Goal: Task Accomplishment & Management: Use online tool/utility

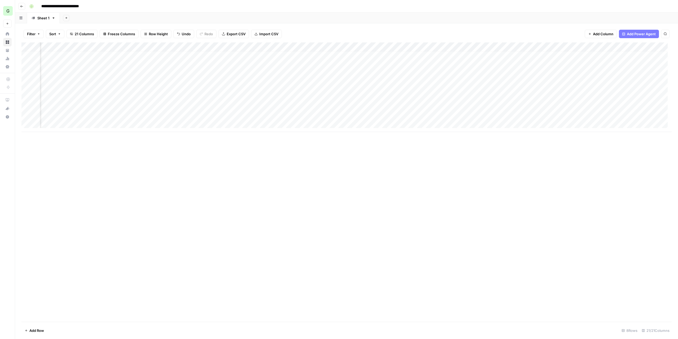
scroll to position [4, 618]
click at [517, 113] on div "Add Column" at bounding box center [346, 87] width 650 height 90
click at [523, 155] on div "Add Column" at bounding box center [346, 181] width 650 height 279
click at [555, 118] on div "Add Column" at bounding box center [346, 87] width 650 height 90
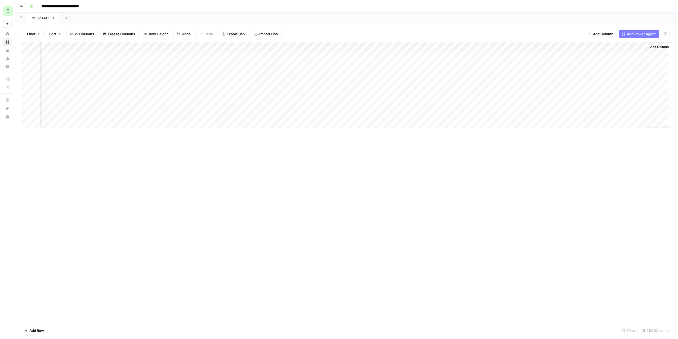
click at [555, 118] on div "Add Column" at bounding box center [346, 87] width 650 height 90
click at [518, 160] on div "Add Column" at bounding box center [346, 181] width 650 height 279
click at [412, 113] on div "Add Column" at bounding box center [346, 87] width 650 height 90
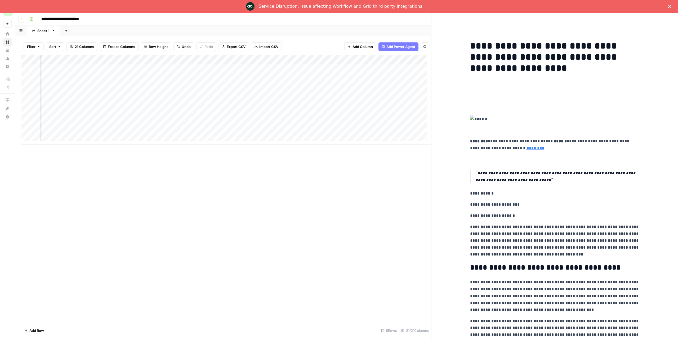
click at [360, 61] on div "Add Column" at bounding box center [226, 100] width 410 height 90
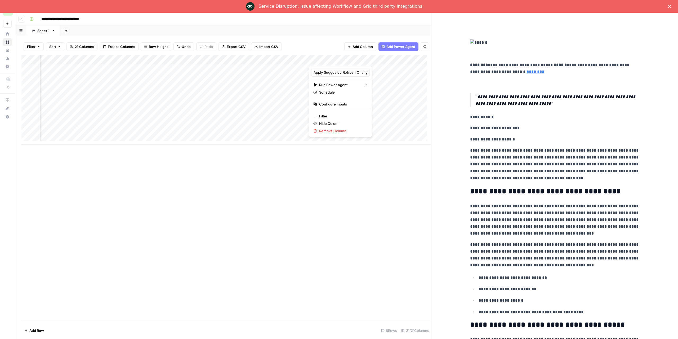
scroll to position [26, 0]
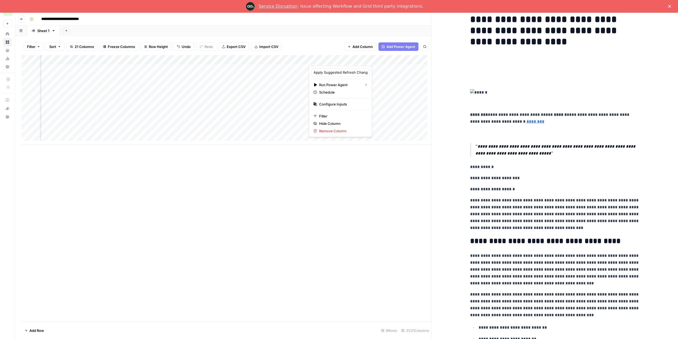
click at [670, 6] on polygon "Close" at bounding box center [669, 6] width 3 height 3
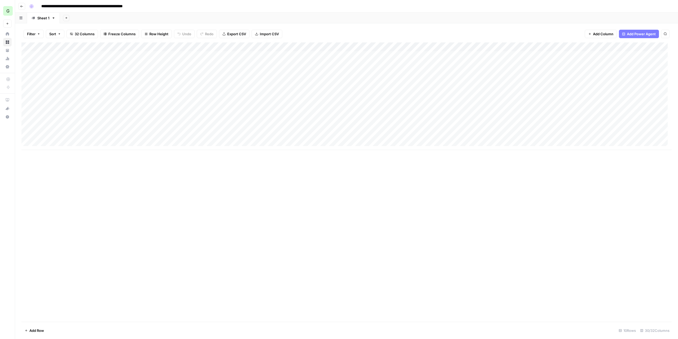
click at [23, 6] on span "Go back" at bounding box center [23, 6] width 0 height 0
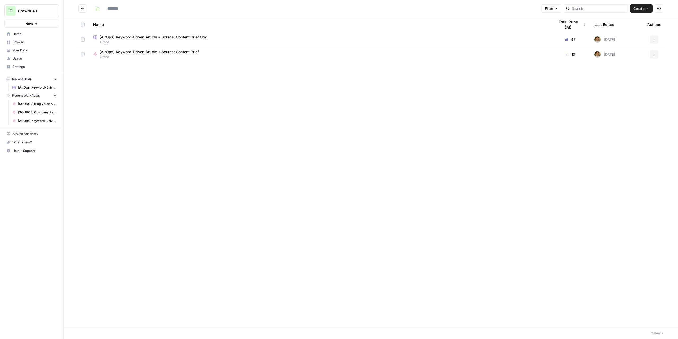
type input "******"
click at [653, 39] on icon "button" at bounding box center [654, 39] width 3 height 3
click at [639, 54] on span "Duplicate" at bounding box center [631, 51] width 42 height 5
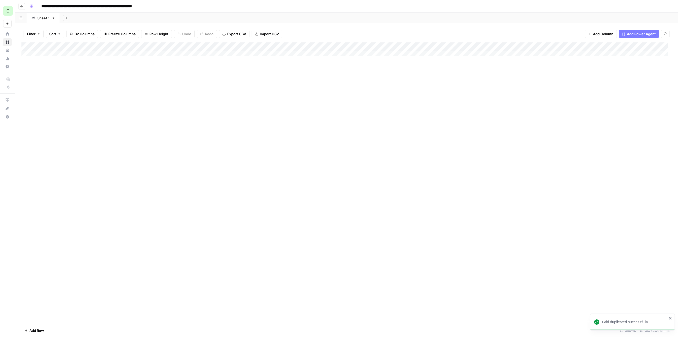
click at [59, 55] on div "Add Column" at bounding box center [346, 50] width 650 height 17
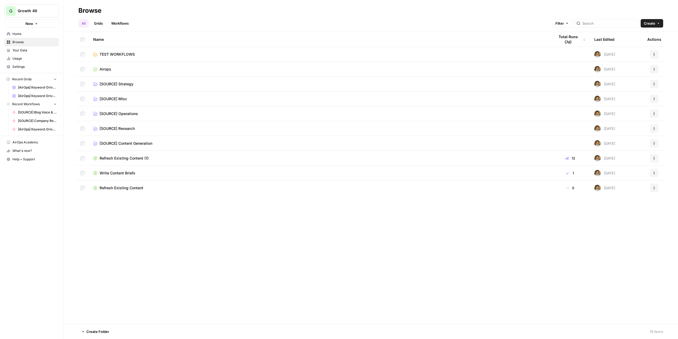
click at [113, 52] on span "TEST WORKFLOWS" at bounding box center [117, 54] width 35 height 5
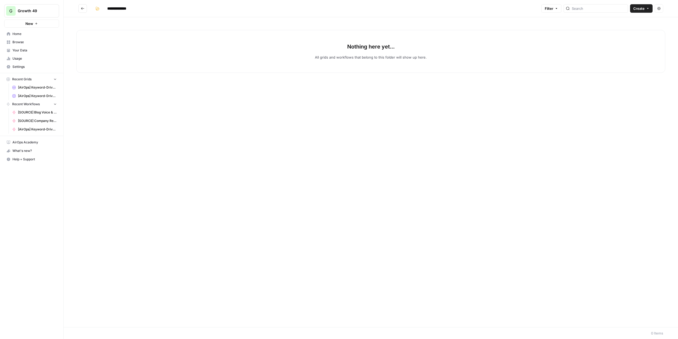
click at [80, 9] on button "Go back" at bounding box center [82, 8] width 8 height 8
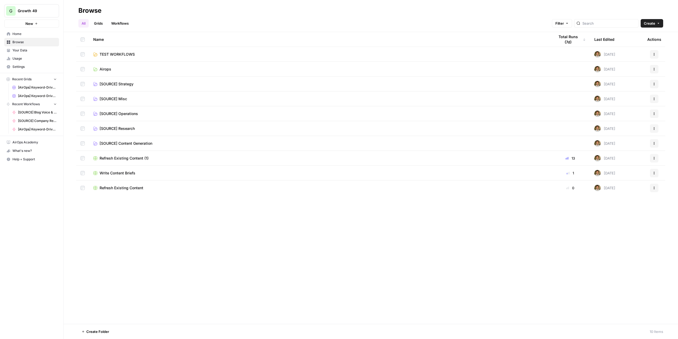
click at [126, 193] on td "Refresh Existing Content" at bounding box center [319, 187] width 461 height 15
click at [124, 190] on span "Refresh Existing Content" at bounding box center [122, 187] width 44 height 5
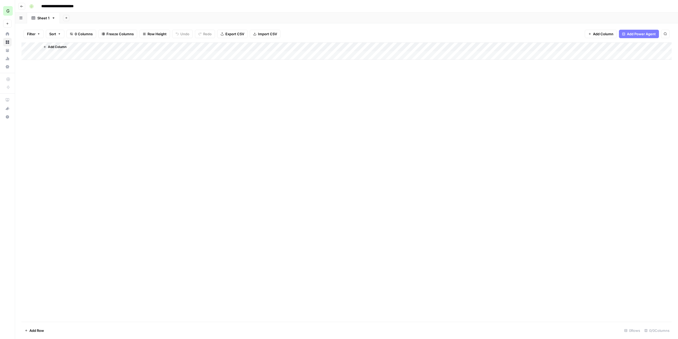
click at [25, 7] on header "**********" at bounding box center [346, 6] width 663 height 13
click at [22, 9] on button "Go back" at bounding box center [21, 6] width 7 height 7
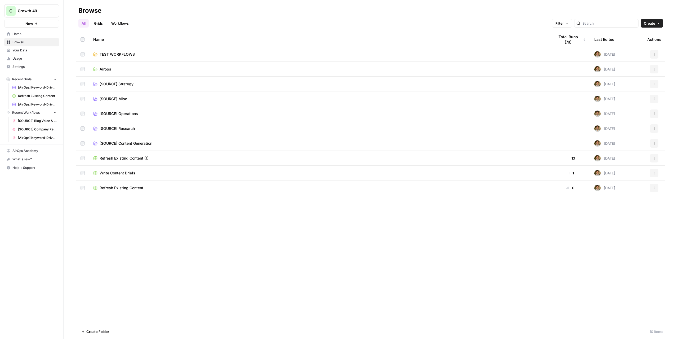
click at [121, 71] on link "Airops" at bounding box center [319, 68] width 453 height 5
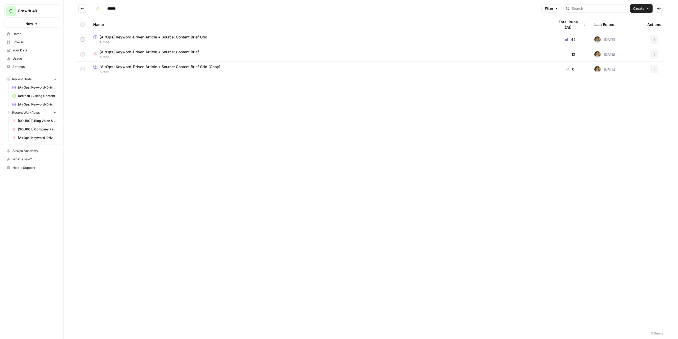
click at [130, 40] on span "Airops" at bounding box center [319, 42] width 453 height 5
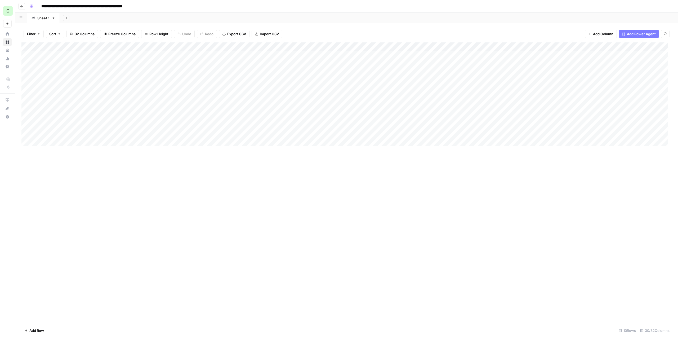
click at [69, 145] on div "Add Column" at bounding box center [346, 96] width 650 height 108
click at [64, 152] on div "Add Column" at bounding box center [346, 100] width 650 height 117
click at [64, 155] on div "Add Column" at bounding box center [346, 105] width 650 height 126
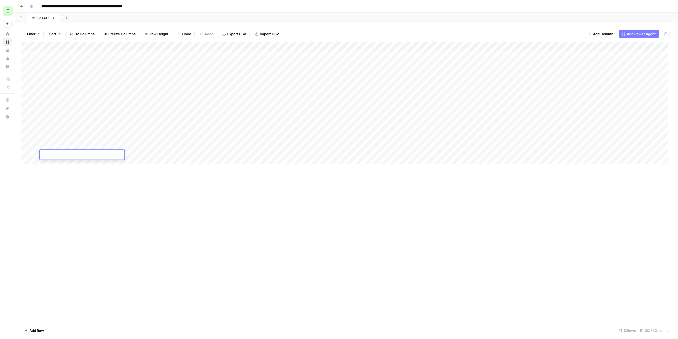
click at [63, 161] on div "Add Column" at bounding box center [346, 105] width 650 height 126
click at [61, 170] on div "Add Column" at bounding box center [346, 109] width 650 height 135
click at [64, 179] on div "Add Column" at bounding box center [346, 114] width 650 height 144
click at [73, 179] on textarea at bounding box center [82, 177] width 85 height 7
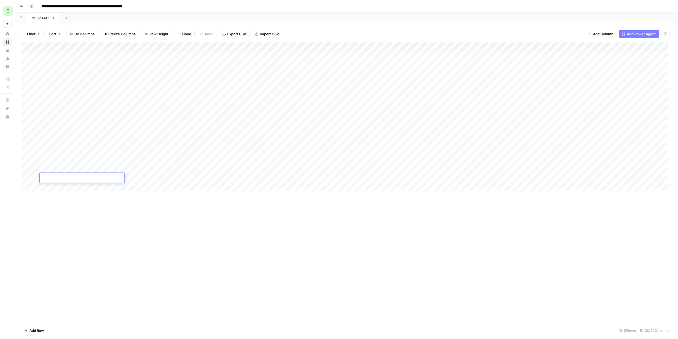
click at [68, 187] on div "Add Column" at bounding box center [346, 118] width 650 height 153
click at [66, 197] on div "Add Column" at bounding box center [346, 123] width 650 height 162
click at [66, 204] on div "Add Column" at bounding box center [346, 127] width 650 height 171
click at [64, 209] on div "Add Column" at bounding box center [346, 132] width 650 height 180
click at [66, 220] on div "Add Column" at bounding box center [346, 136] width 650 height 189
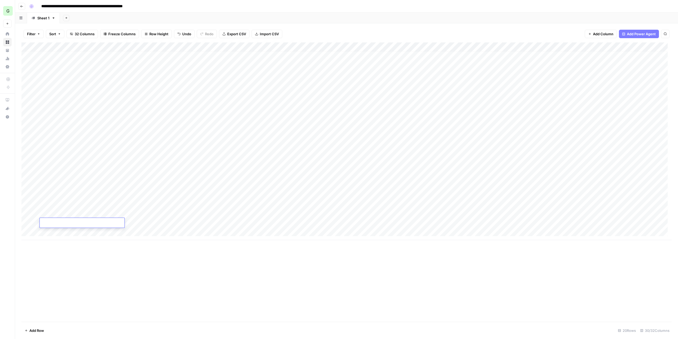
drag, startPoint x: 66, startPoint y: 227, endPoint x: 66, endPoint y: 232, distance: 4.5
click at [66, 229] on div "Add Column" at bounding box center [346, 141] width 650 height 198
click at [66, 240] on div "Add Column" at bounding box center [346, 145] width 650 height 207
drag, startPoint x: 63, startPoint y: 248, endPoint x: 67, endPoint y: 248, distance: 4.0
click at [63, 248] on div "Add Column" at bounding box center [346, 150] width 650 height 216
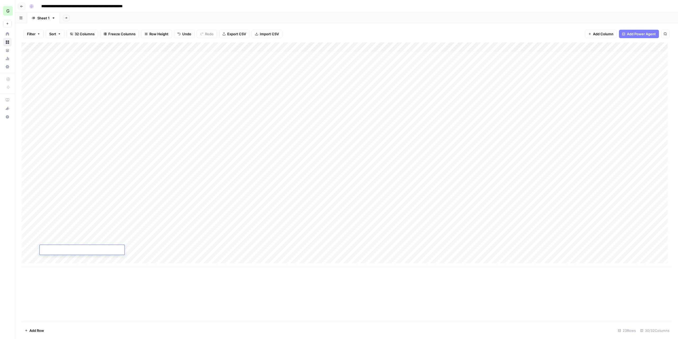
click at [54, 261] on div "Add Column" at bounding box center [346, 154] width 650 height 225
click at [61, 267] on div "Add Column" at bounding box center [346, 159] width 650 height 234
click at [63, 276] on div "Add Column" at bounding box center [346, 163] width 650 height 243
click at [63, 286] on div "Add Column" at bounding box center [346, 168] width 650 height 252
click at [64, 295] on div "Add Column" at bounding box center [346, 172] width 650 height 261
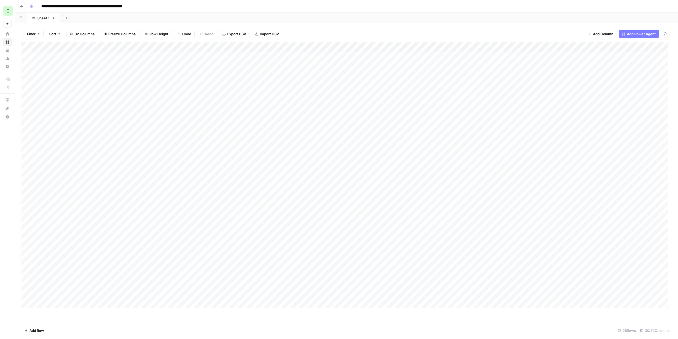
click at [65, 306] on div "Add Column" at bounding box center [346, 177] width 650 height 270
click at [66, 312] on div "Add Column" at bounding box center [346, 181] width 650 height 279
click at [67, 315] on div "Add Column" at bounding box center [346, 181] width 650 height 279
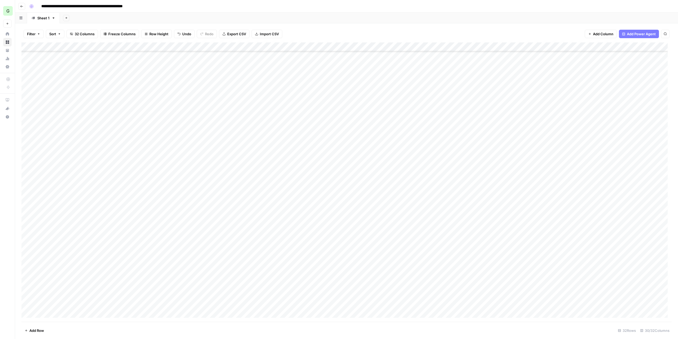
click at [66, 315] on div "Add Column" at bounding box center [346, 181] width 650 height 279
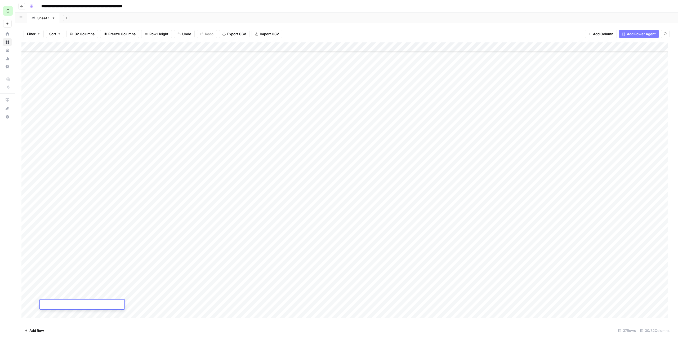
click at [66, 315] on div "Add Column" at bounding box center [346, 181] width 650 height 279
click at [29, 128] on div "Add Column" at bounding box center [346, 181] width 650 height 279
drag, startPoint x: 24, startPoint y: 128, endPoint x: 34, endPoint y: 150, distance: 24.6
click at [28, 246] on div "Add Column" at bounding box center [346, 181] width 650 height 279
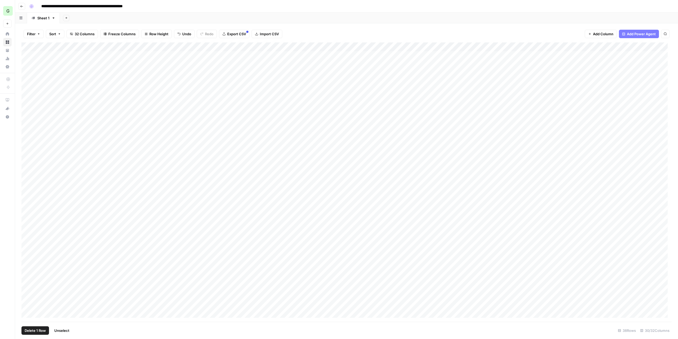
drag, startPoint x: 22, startPoint y: 118, endPoint x: 29, endPoint y: 248, distance: 130.0
click at [29, 248] on div "Add Column" at bounding box center [346, 181] width 650 height 279
drag, startPoint x: 23, startPoint y: 245, endPoint x: 24, endPoint y: 235, distance: 9.1
click at [24, 235] on div "Add Column" at bounding box center [346, 181] width 650 height 279
click at [101, 286] on div "Add Column" at bounding box center [346, 181] width 650 height 279
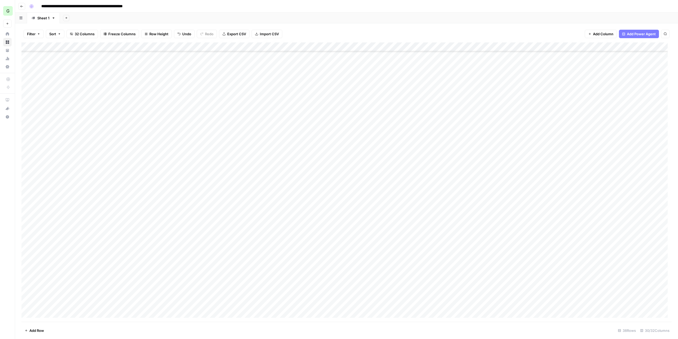
scroll to position [84, 0]
click at [446, 46] on div "Add Column" at bounding box center [346, 181] width 650 height 279
click at [455, 90] on span "Hide Column" at bounding box center [456, 91] width 46 height 5
drag, startPoint x: 626, startPoint y: 47, endPoint x: 569, endPoint y: 49, distance: 57.0
click at [569, 49] on div "Add Column" at bounding box center [346, 181] width 650 height 279
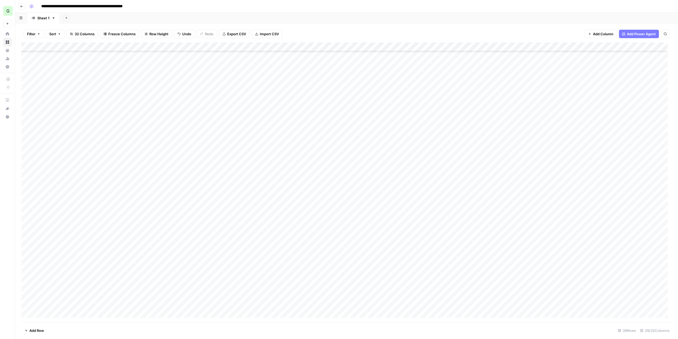
click at [497, 20] on div "Add Sheet" at bounding box center [369, 18] width 618 height 11
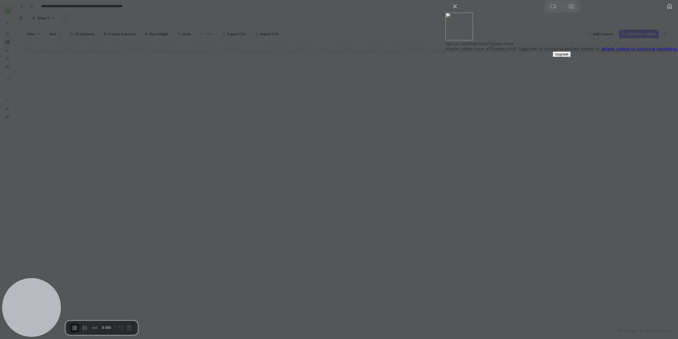
click at [615, 51] on link "delete videos to continue recording." at bounding box center [640, 48] width 77 height 5
click at [459, 11] on button "Close" at bounding box center [455, 6] width 8 height 8
click at [623, 51] on link "delete videos to continue recording." at bounding box center [640, 48] width 77 height 5
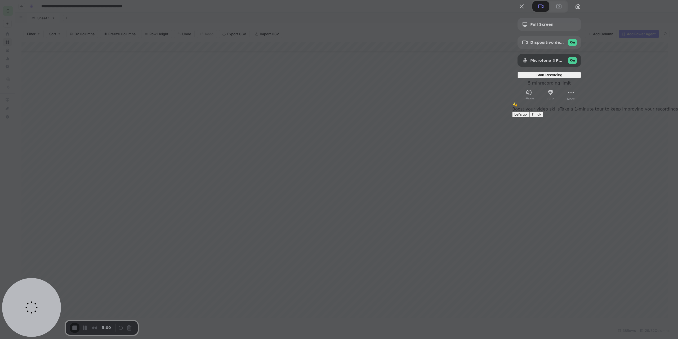
scroll to position [0, 0]
click at [543, 117] on button "I'm ok" at bounding box center [537, 115] width 14 height 6
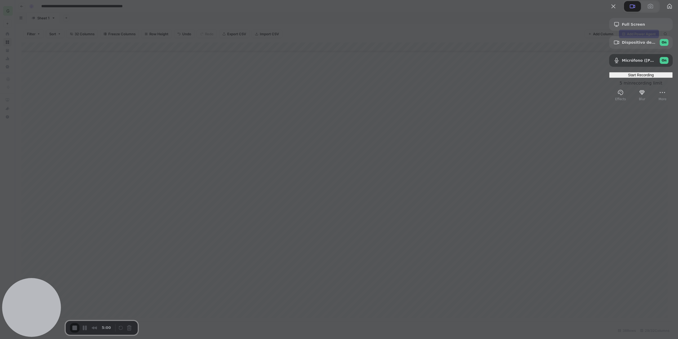
click at [628, 77] on span "Start Recording" at bounding box center [641, 75] width 26 height 4
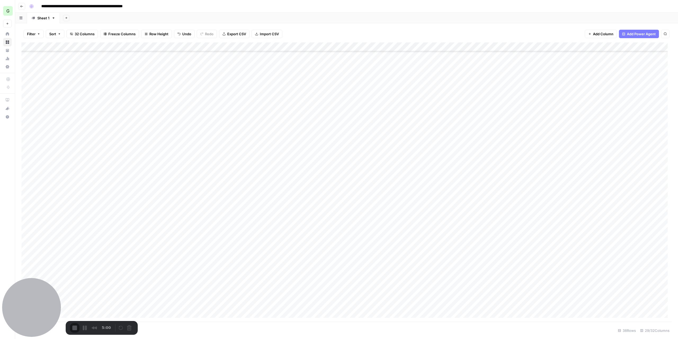
click at [254, 153] on div "Add Column" at bounding box center [346, 181] width 650 height 279
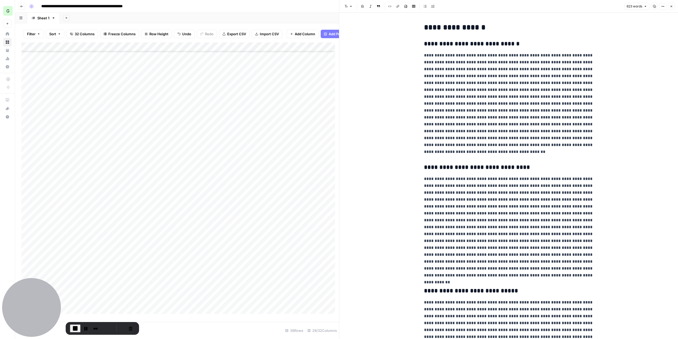
click at [673, 8] on icon "button" at bounding box center [671, 6] width 3 height 3
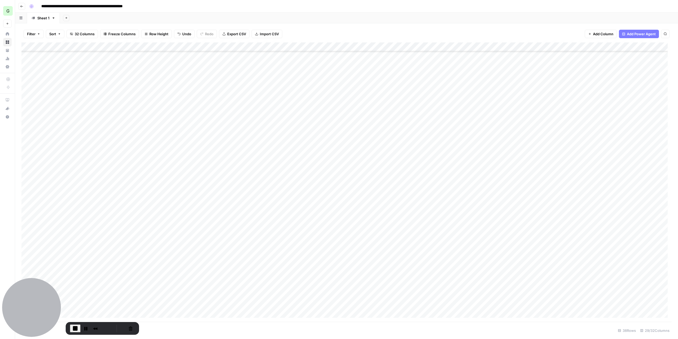
scroll to position [84, 45]
click at [245, 151] on div "Add Column" at bounding box center [346, 181] width 650 height 279
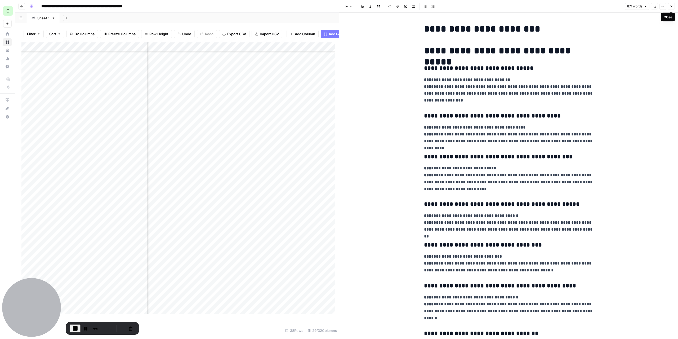
click at [670, 6] on button "Close" at bounding box center [671, 6] width 7 height 7
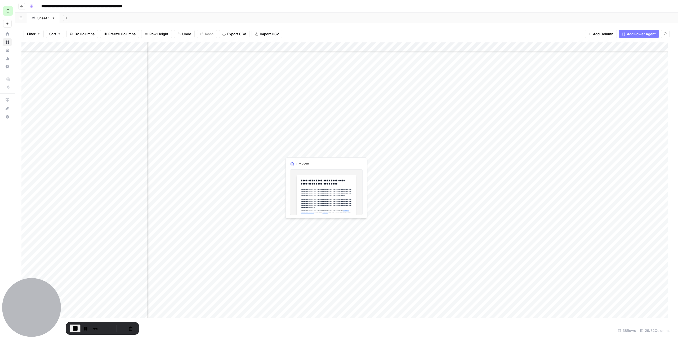
click at [309, 152] on div "Add Column" at bounding box center [346, 181] width 650 height 279
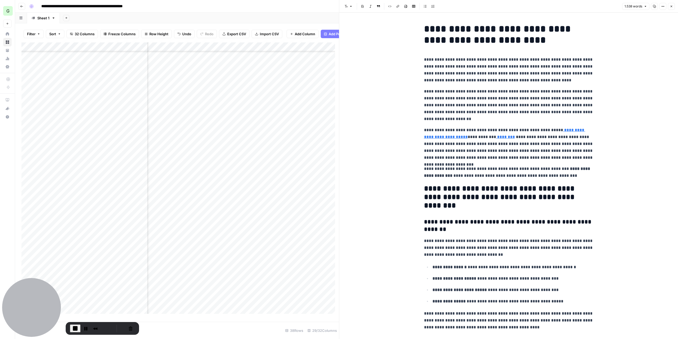
click at [671, 7] on icon "button" at bounding box center [671, 6] width 3 height 3
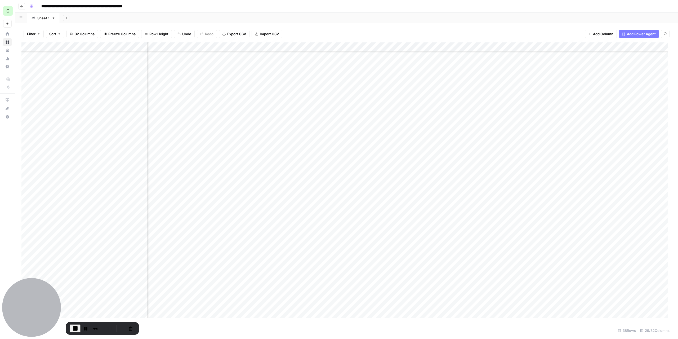
scroll to position [84, 209]
click at [126, 329] on button "Cancel Recording" at bounding box center [130, 328] width 8 height 8
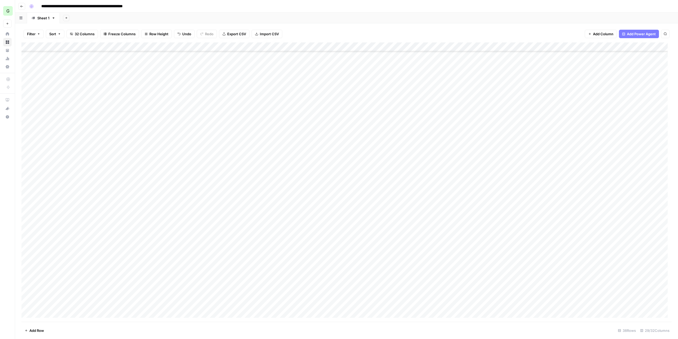
scroll to position [84, 0]
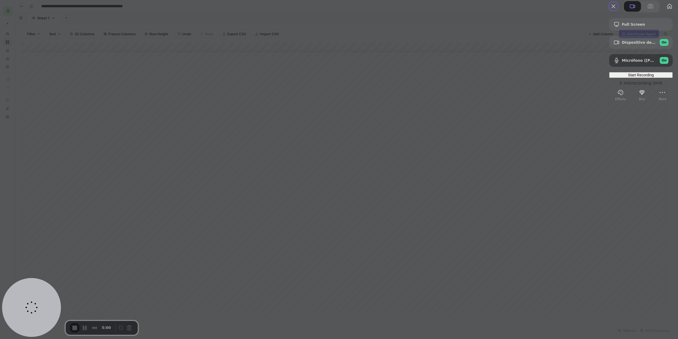
click at [631, 77] on span "Start Recording" at bounding box center [641, 75] width 26 height 4
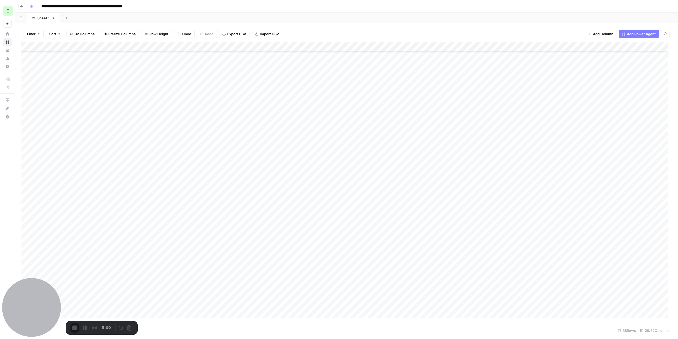
click at [259, 151] on div "Add Column" at bounding box center [346, 181] width 650 height 279
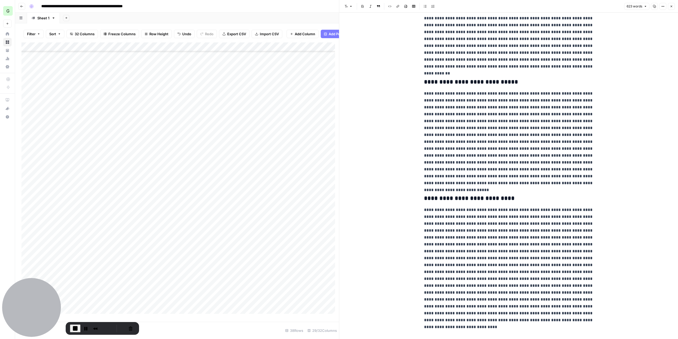
scroll to position [212, 0]
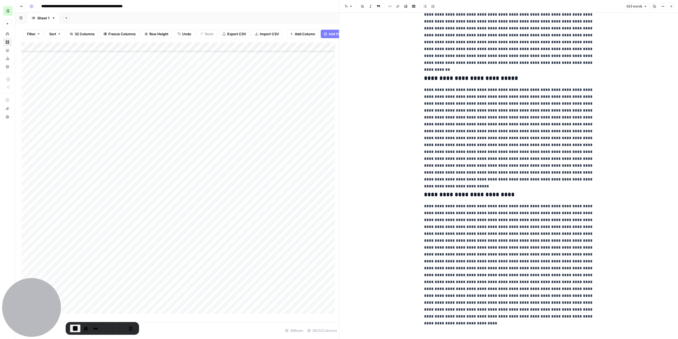
click at [669, 7] on button "Close" at bounding box center [671, 6] width 7 height 7
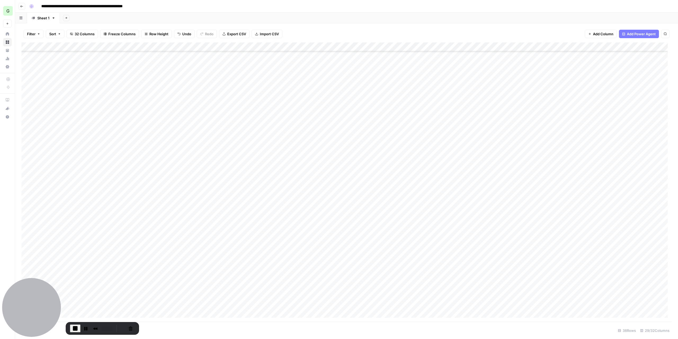
click at [310, 153] on div "Add Column" at bounding box center [346, 181] width 650 height 279
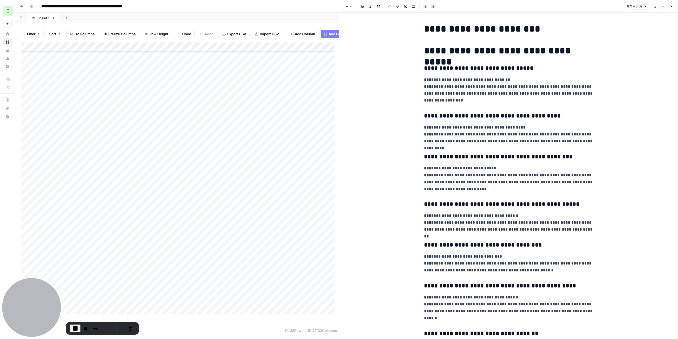
click at [671, 4] on button "Close" at bounding box center [671, 6] width 7 height 7
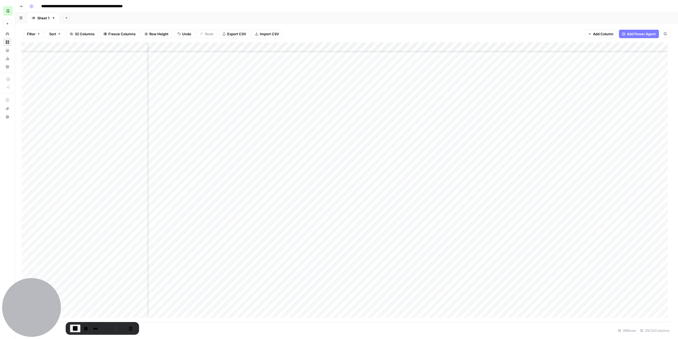
scroll to position [84, 208]
click at [382, 151] on div "Add Column" at bounding box center [346, 181] width 650 height 279
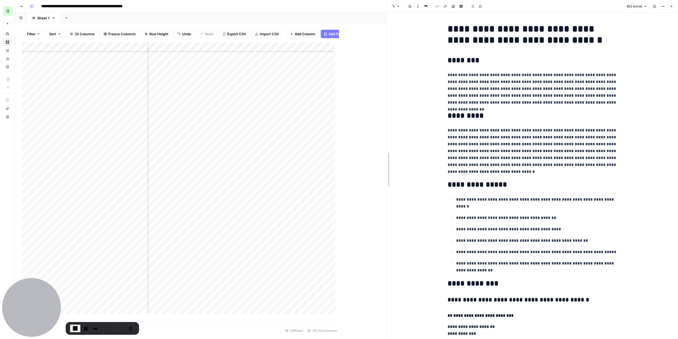
drag, startPoint x: 340, startPoint y: 141, endPoint x: 388, endPoint y: 145, distance: 47.9
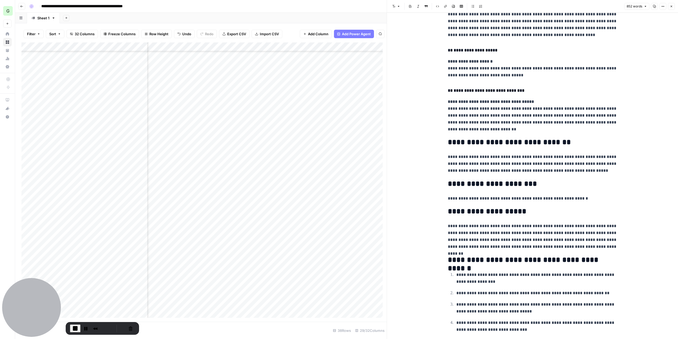
scroll to position [371, 0]
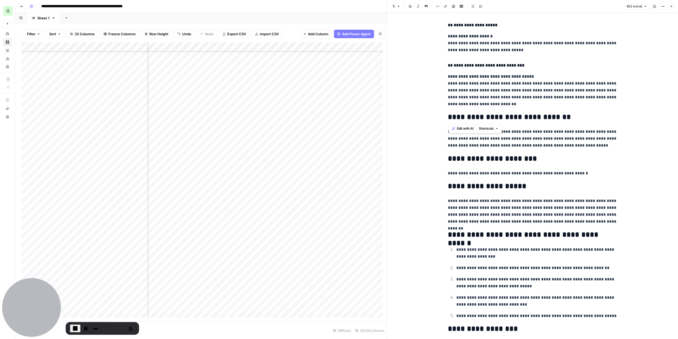
drag, startPoint x: 526, startPoint y: 120, endPoint x: 539, endPoint y: 120, distance: 12.7
click at [539, 120] on h2 "**********" at bounding box center [533, 117] width 170 height 8
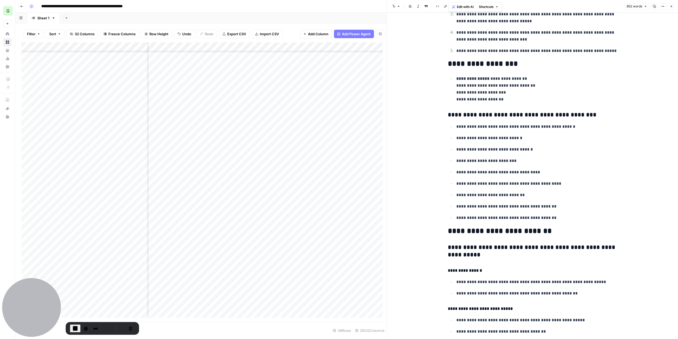
scroll to position [636, 0]
click at [673, 5] on icon "button" at bounding box center [671, 6] width 3 height 3
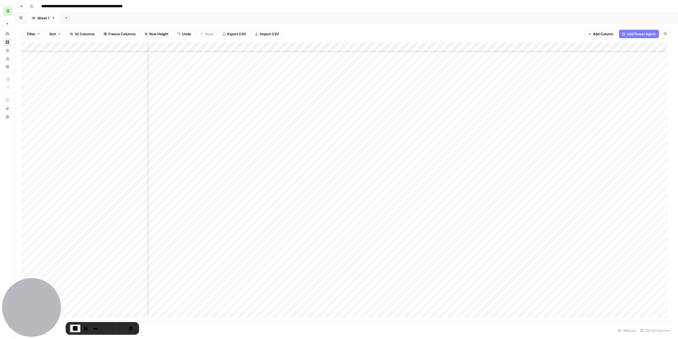
scroll to position [84, 372]
click at [324, 150] on div "Add Column" at bounding box center [346, 181] width 650 height 279
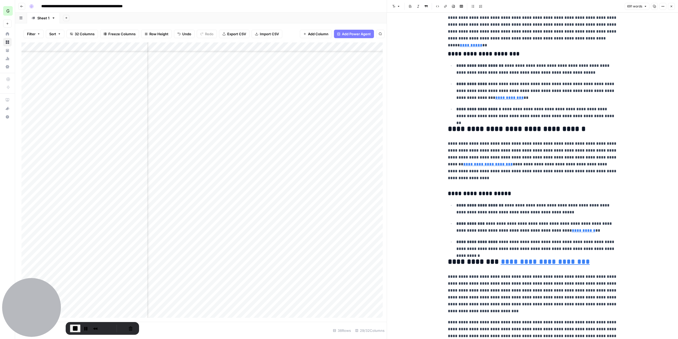
scroll to position [477, 0]
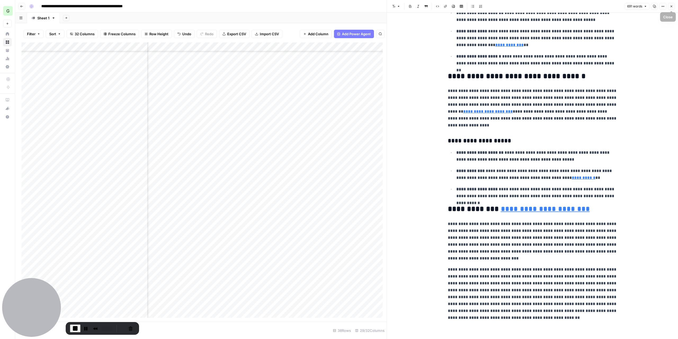
click at [671, 5] on icon "button" at bounding box center [671, 6] width 3 height 3
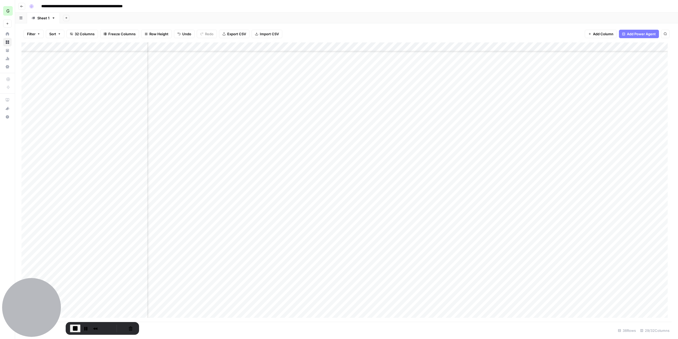
scroll to position [84, 606]
click at [367, 151] on div "Add Column" at bounding box center [346, 181] width 650 height 279
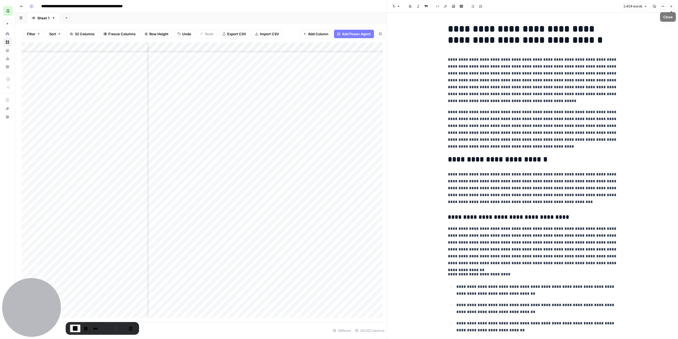
click at [670, 7] on icon "button" at bounding box center [671, 6] width 3 height 3
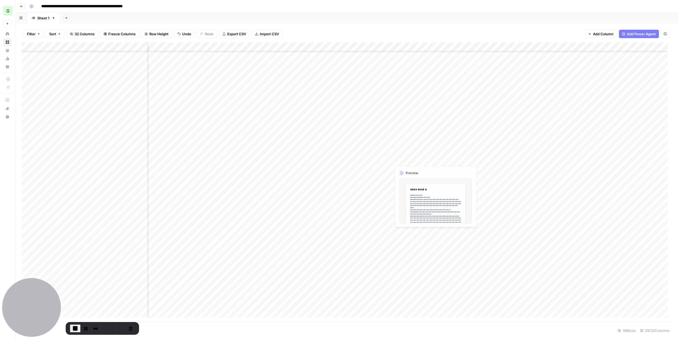
click at [417, 153] on div "Add Column" at bounding box center [346, 181] width 650 height 279
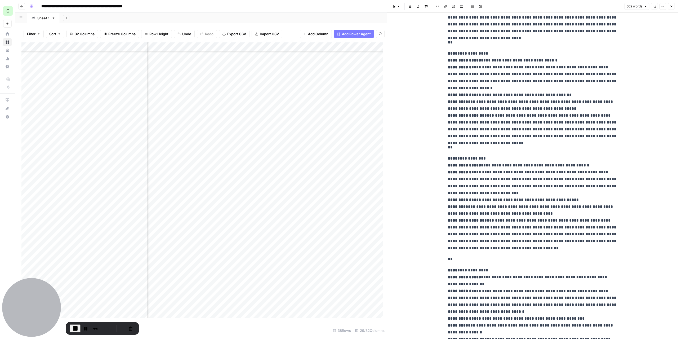
scroll to position [238, 0]
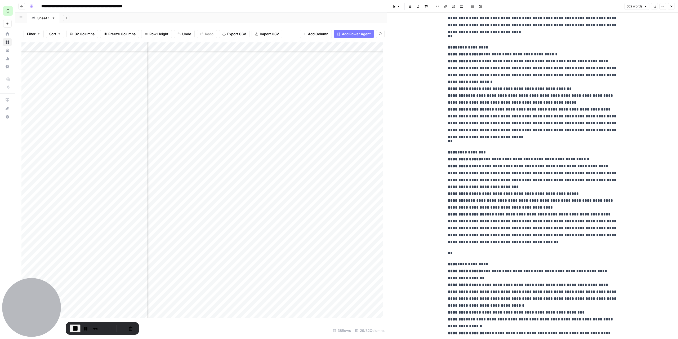
click at [669, 6] on button "Close" at bounding box center [671, 6] width 7 height 7
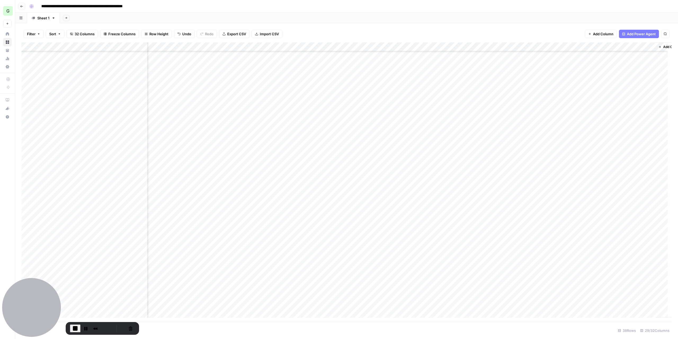
scroll to position [84, 1075]
click at [473, 155] on div "Add Column" at bounding box center [346, 181] width 650 height 279
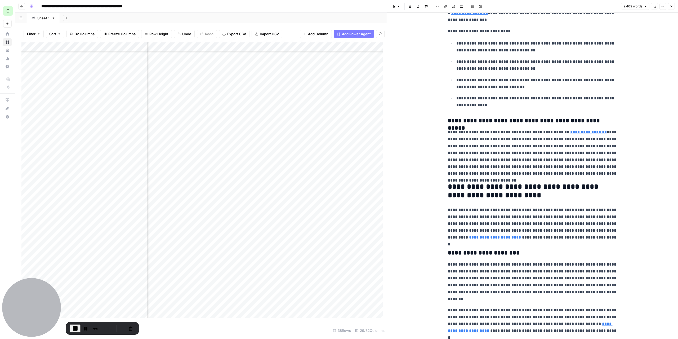
scroll to position [212, 0]
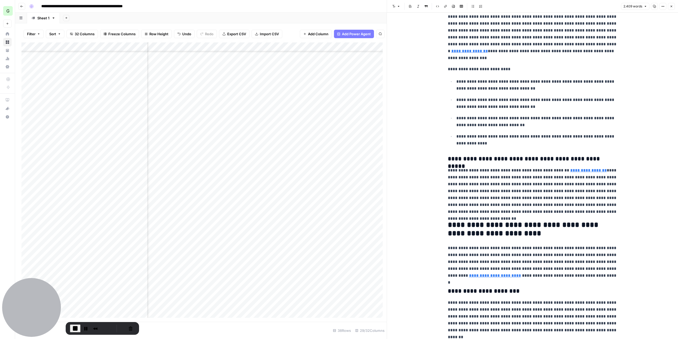
click at [670, 7] on button "Close" at bounding box center [671, 6] width 7 height 7
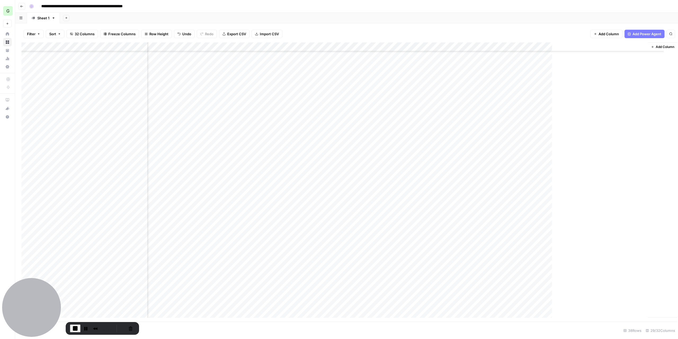
scroll to position [84, 1069]
click at [507, 152] on div "Add Column" at bounding box center [346, 181] width 650 height 279
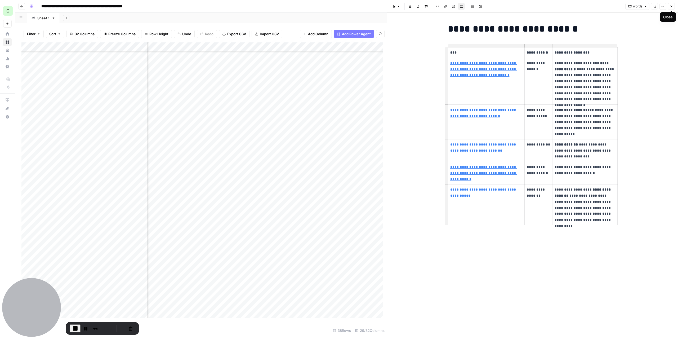
click at [670, 8] on icon "button" at bounding box center [671, 6] width 3 height 3
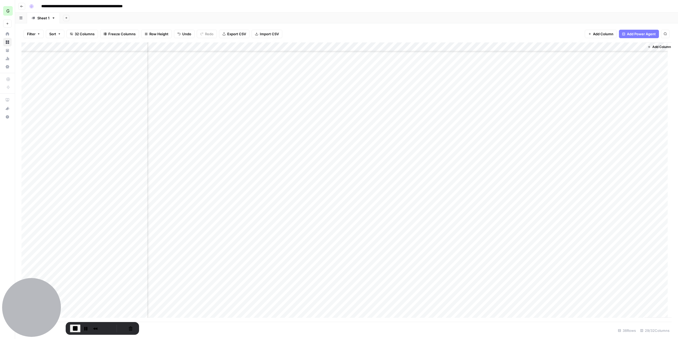
click at [288, 150] on div "Add Column" at bounding box center [346, 181] width 650 height 279
click at [300, 180] on div "Add Column" at bounding box center [346, 181] width 650 height 279
click at [327, 153] on div "Add Column" at bounding box center [346, 181] width 650 height 279
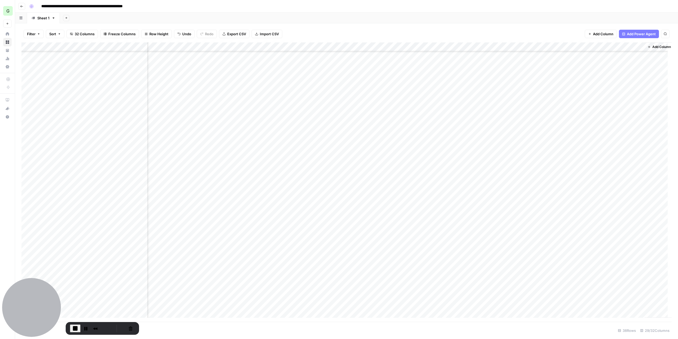
click at [333, 192] on div "Add Column" at bounding box center [346, 181] width 650 height 279
click at [376, 148] on div "Add Column" at bounding box center [346, 181] width 650 height 279
drag, startPoint x: 384, startPoint y: 171, endPoint x: 378, endPoint y: 171, distance: 5.6
click at [384, 171] on div "Add Column" at bounding box center [346, 181] width 650 height 279
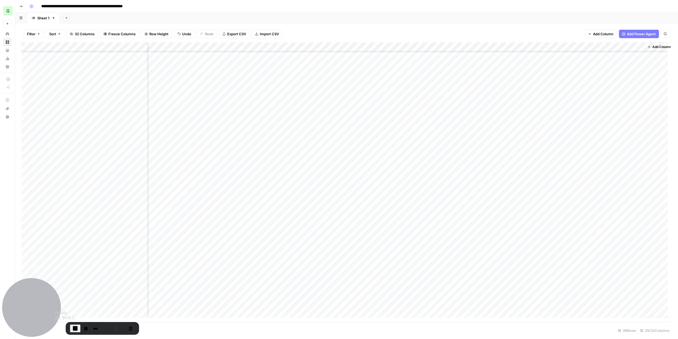
click at [73, 326] on span "End Recording" at bounding box center [75, 328] width 6 height 6
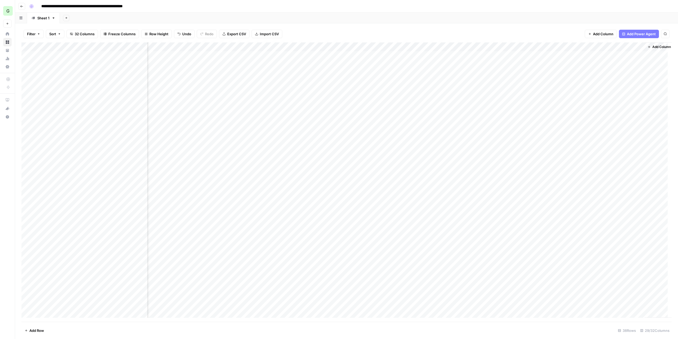
scroll to position [0, 1069]
click at [28, 235] on div "Add Column" at bounding box center [346, 181] width 650 height 279
click at [28, 246] on div "Add Column" at bounding box center [346, 181] width 650 height 279
drag, startPoint x: 22, startPoint y: 236, endPoint x: 37, endPoint y: 121, distance: 116.5
click at [37, 121] on div "Add Column" at bounding box center [346, 181] width 650 height 279
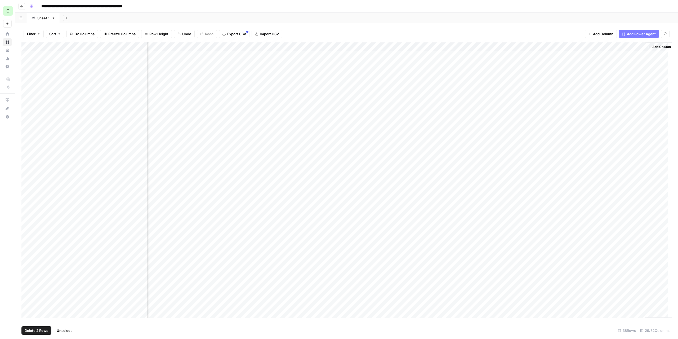
drag, startPoint x: 23, startPoint y: 247, endPoint x: 54, endPoint y: 134, distance: 117.2
click at [37, 129] on div "Add Column" at bounding box center [346, 181] width 650 height 279
click at [141, 164] on div "Add Column" at bounding box center [346, 181] width 650 height 279
click at [70, 85] on div "Add Column" at bounding box center [346, 181] width 650 height 279
click at [33, 82] on div "Add Column" at bounding box center [346, 181] width 650 height 279
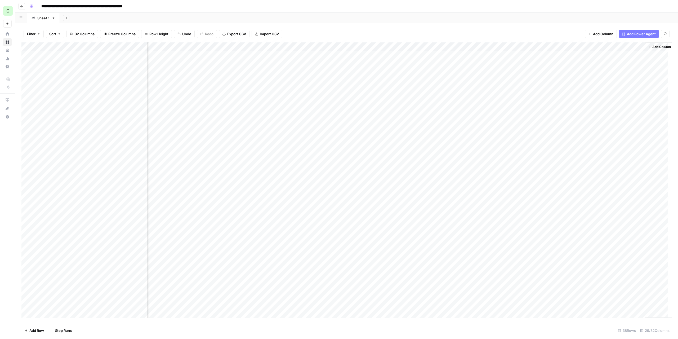
click at [26, 82] on div "Add Column" at bounding box center [346, 181] width 650 height 279
click at [28, 91] on div "Add Column" at bounding box center [346, 181] width 650 height 279
drag, startPoint x: 50, startPoint y: 87, endPoint x: 44, endPoint y: 139, distance: 52.3
click at [43, 140] on div "Add Column" at bounding box center [346, 181] width 650 height 279
drag, startPoint x: 51, startPoint y: 83, endPoint x: 47, endPoint y: 83, distance: 3.2
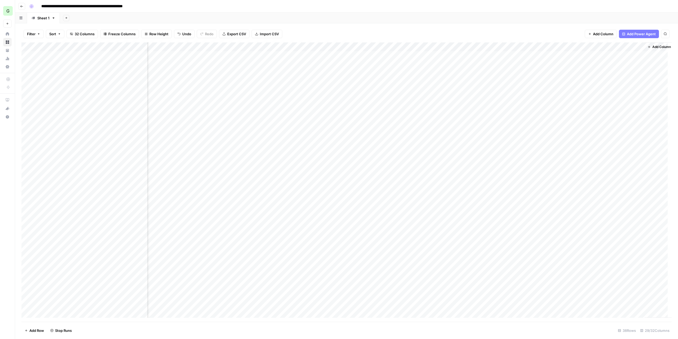
click at [51, 83] on div "Add Column" at bounding box center [346, 181] width 650 height 279
drag, startPoint x: 23, startPoint y: 82, endPoint x: 25, endPoint y: 202, distance: 119.2
click at [25, 202] on div "Add Column" at bounding box center [346, 181] width 650 height 279
drag, startPoint x: 22, startPoint y: 83, endPoint x: 30, endPoint y: 193, distance: 110.3
click at [30, 193] on div "Add Column" at bounding box center [346, 181] width 650 height 279
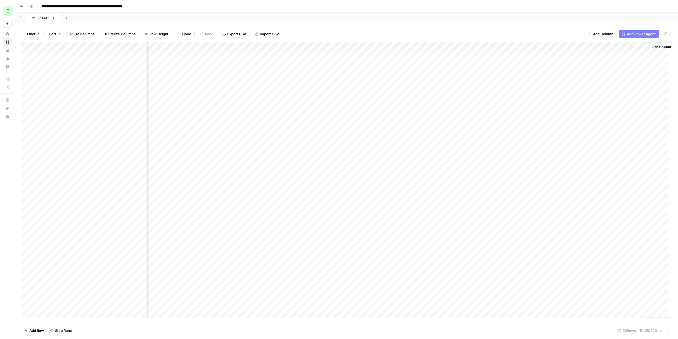
click at [292, 246] on div "Add Column" at bounding box center [346, 181] width 650 height 279
click at [35, 200] on div "Add Column" at bounding box center [346, 181] width 650 height 279
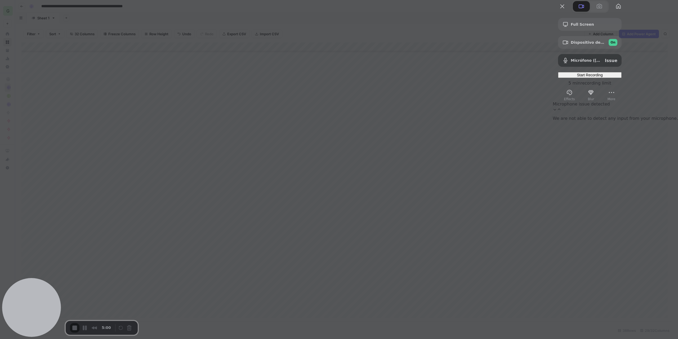
click at [620, 77] on div "Start Recording" at bounding box center [589, 75] width 59 height 4
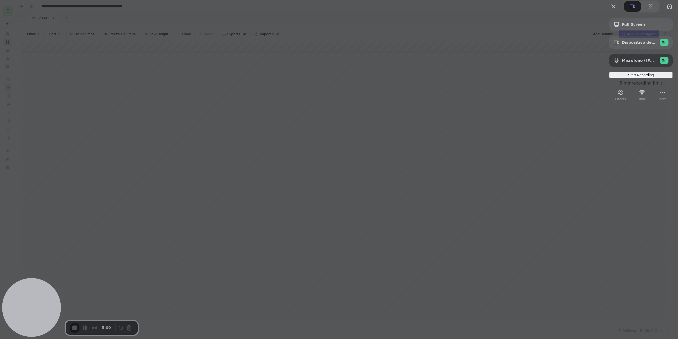
click at [625, 63] on span "Micrófono ([PERSON_NAME]) (1532:0e06)" at bounding box center [639, 60] width 34 height 4
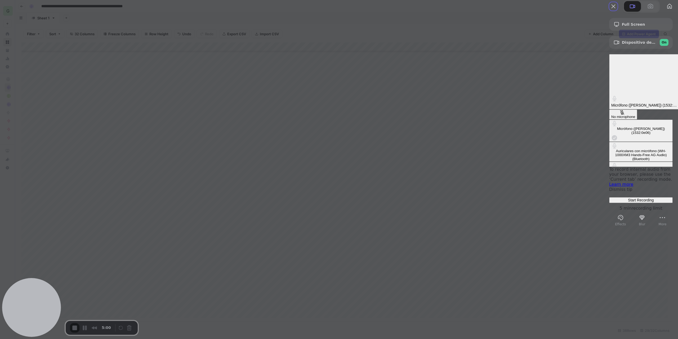
click at [611, 149] on div "Auriculares con micrófono (WH-1000XM3 Hands-Free AG Audio) (Bluetooth)" at bounding box center [640, 155] width 59 height 12
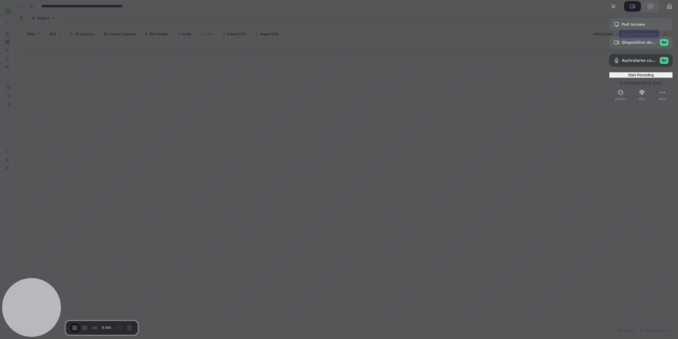
click at [629, 77] on span "Start Recording" at bounding box center [641, 75] width 26 height 4
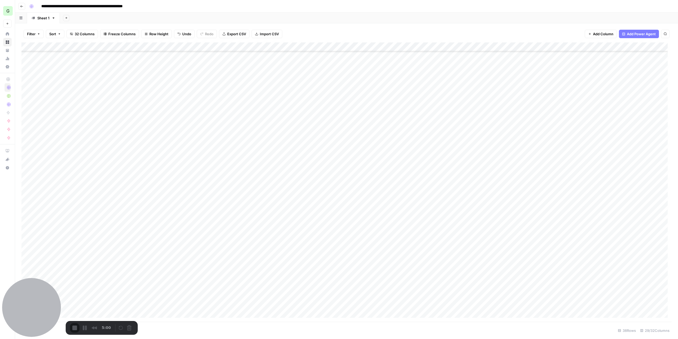
click at [249, 109] on div "Add Column" at bounding box center [346, 181] width 650 height 279
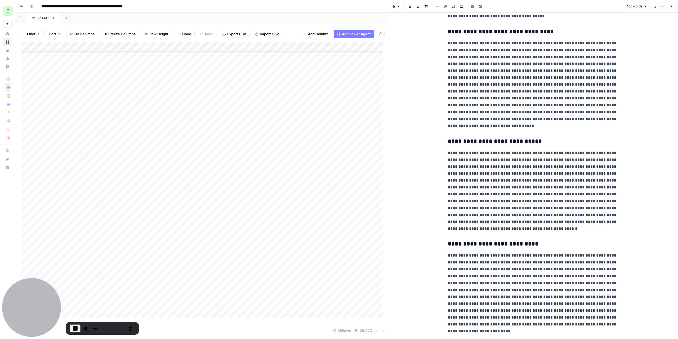
scroll to position [123, 0]
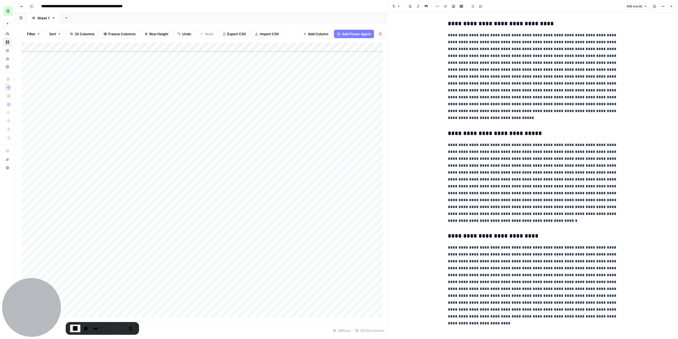
click at [302, 110] on div "Add Column" at bounding box center [203, 181] width 365 height 279
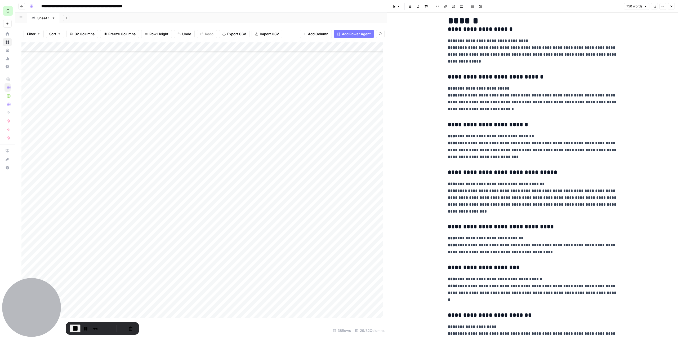
scroll to position [53, 0]
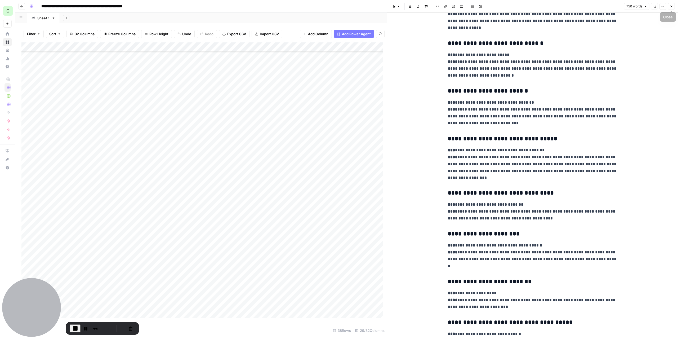
click at [672, 7] on icon "button" at bounding box center [671, 6] width 3 height 3
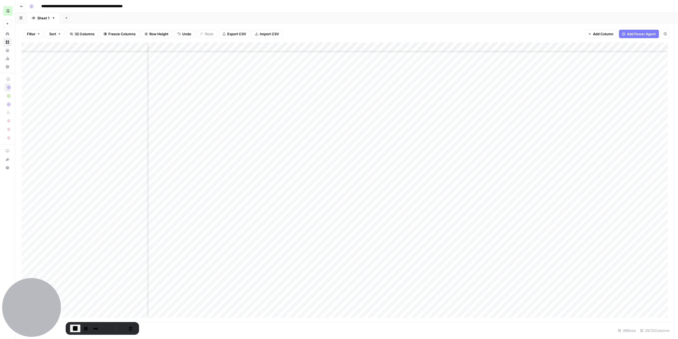
scroll to position [79, 183]
click at [412, 111] on div "Add Column" at bounding box center [346, 181] width 650 height 279
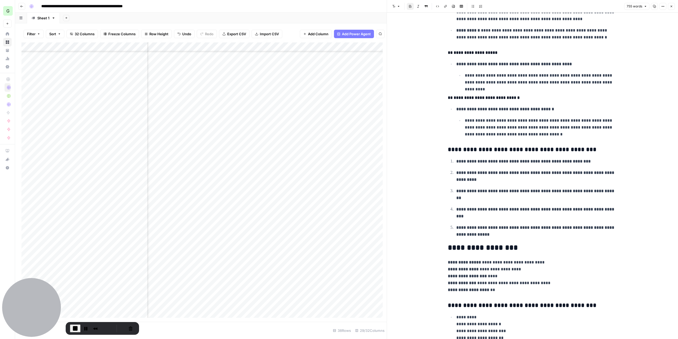
scroll to position [318, 0]
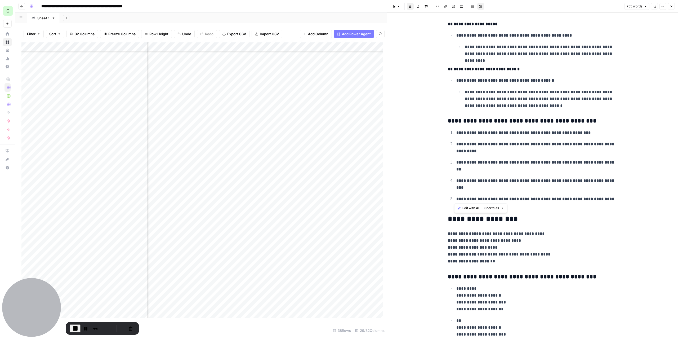
drag, startPoint x: 454, startPoint y: 132, endPoint x: 500, endPoint y: 201, distance: 82.6
click at [500, 201] on ol "**********" at bounding box center [533, 169] width 170 height 80
click at [504, 181] on p "**********" at bounding box center [536, 184] width 161 height 14
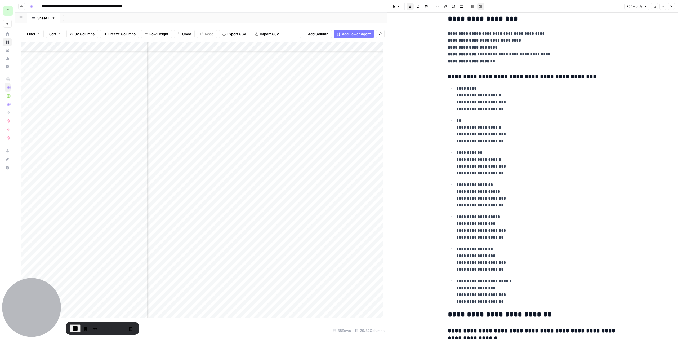
scroll to position [450, 0]
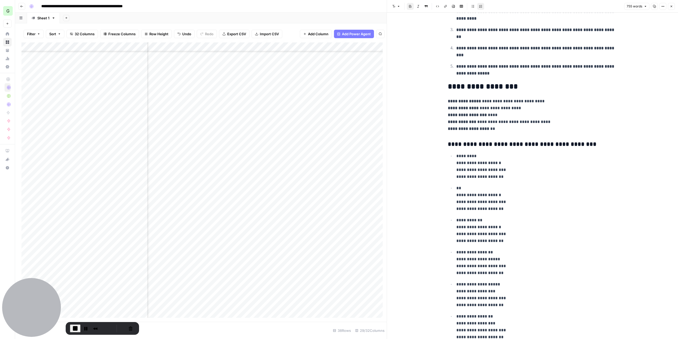
click at [673, 5] on icon "button" at bounding box center [671, 6] width 3 height 3
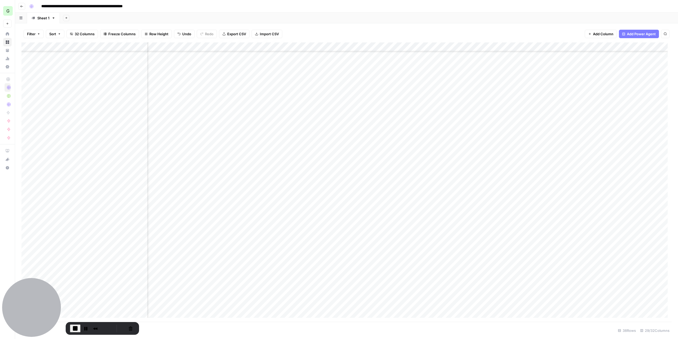
scroll to position [79, 384]
click at [326, 112] on div "Add Column" at bounding box center [346, 181] width 650 height 279
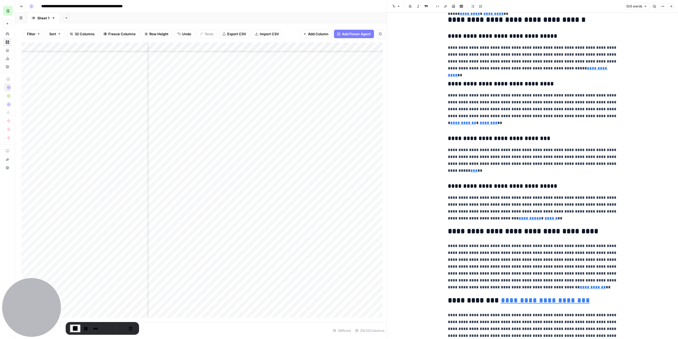
scroll to position [79, 783]
click at [195, 112] on div "Add Column" at bounding box center [203, 181] width 365 height 279
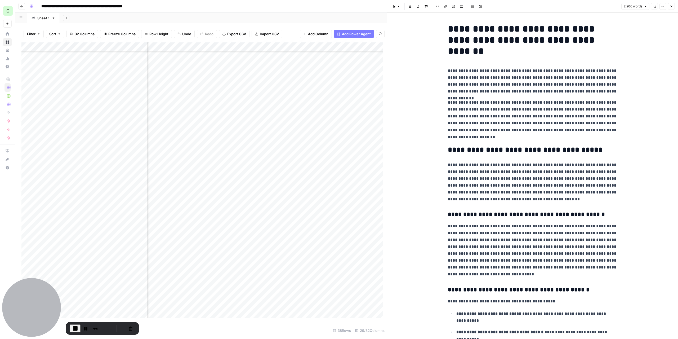
click at [241, 110] on div "Add Column" at bounding box center [203, 181] width 365 height 279
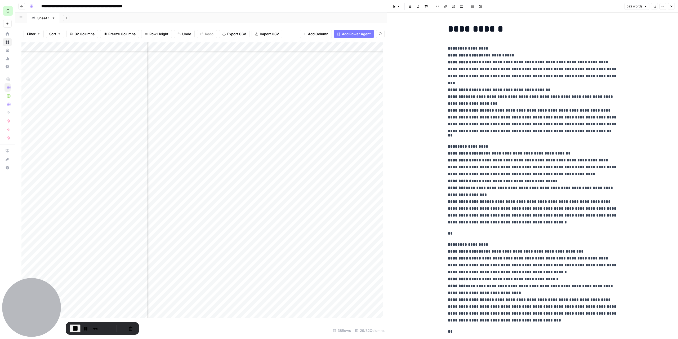
scroll to position [79, 1068]
click at [284, 109] on div "Add Column" at bounding box center [203, 181] width 365 height 279
click at [321, 143] on div "Add Column" at bounding box center [203, 181] width 365 height 279
click at [330, 112] on div "Add Column" at bounding box center [203, 181] width 365 height 279
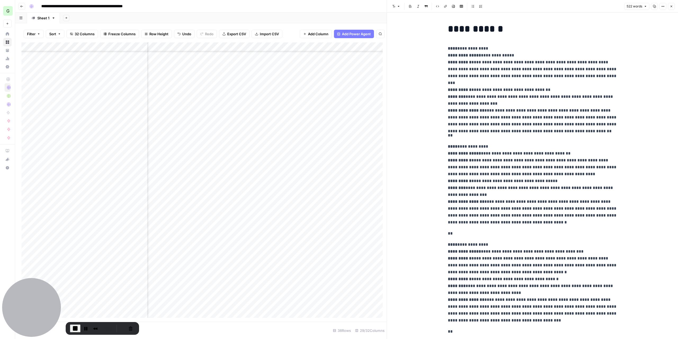
click at [330, 112] on div "Add Column" at bounding box center [203, 181] width 365 height 279
click at [355, 169] on div "Add Column" at bounding box center [203, 181] width 365 height 279
click at [279, 112] on div "Add Column" at bounding box center [203, 181] width 365 height 279
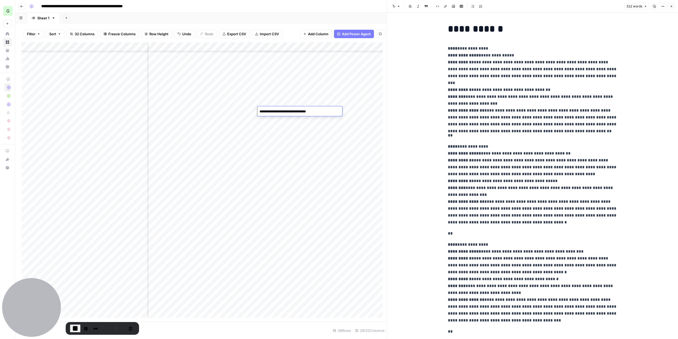
click at [270, 212] on div "Add Column" at bounding box center [203, 181] width 365 height 279
click at [248, 111] on div "Add Column" at bounding box center [203, 181] width 365 height 279
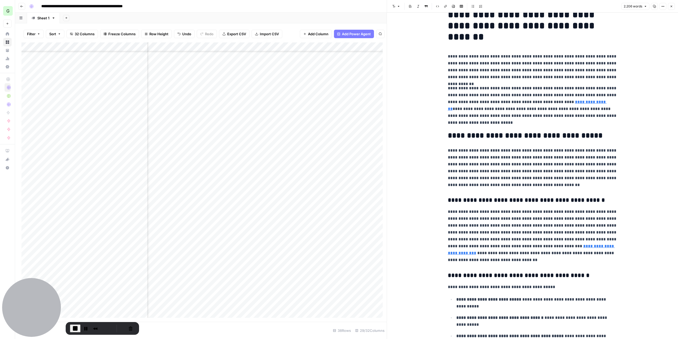
scroll to position [26, 0]
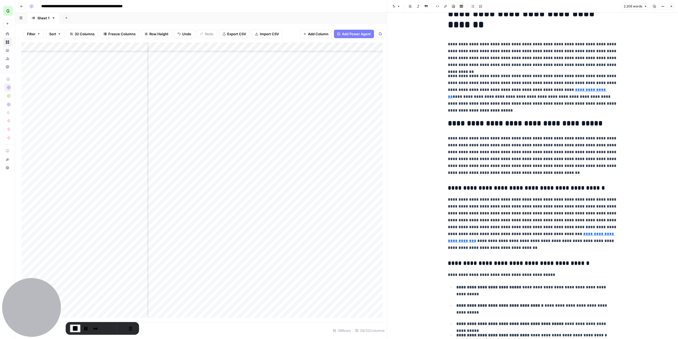
click at [297, 112] on div "Add Column" at bounding box center [203, 181] width 365 height 279
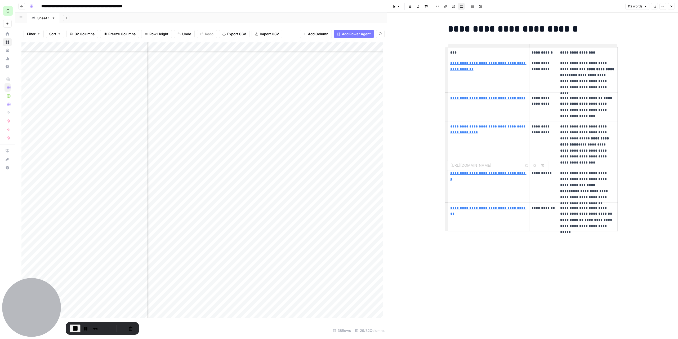
type input "[URL][DOMAIN_NAME]"
click at [324, 109] on div "Add Column" at bounding box center [203, 181] width 365 height 279
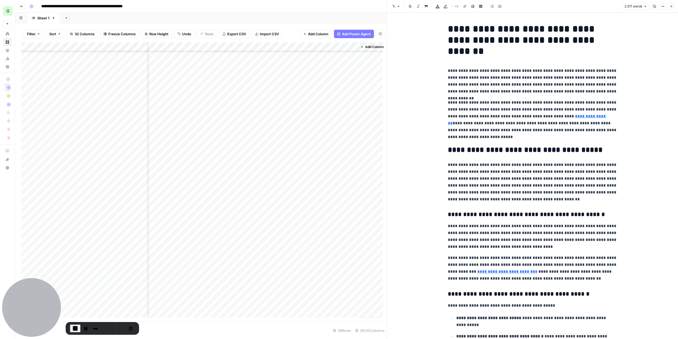
click at [672, 5] on icon "button" at bounding box center [671, 6] width 3 height 3
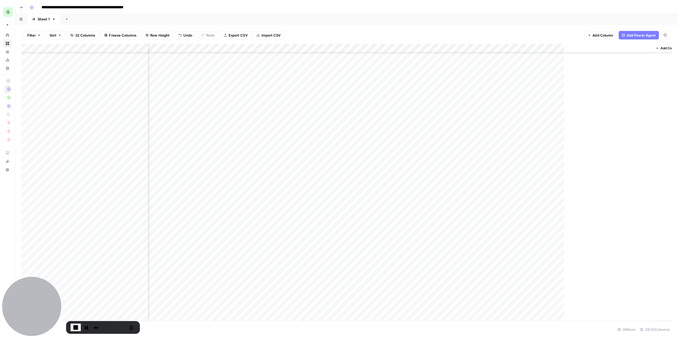
scroll to position [79, 1069]
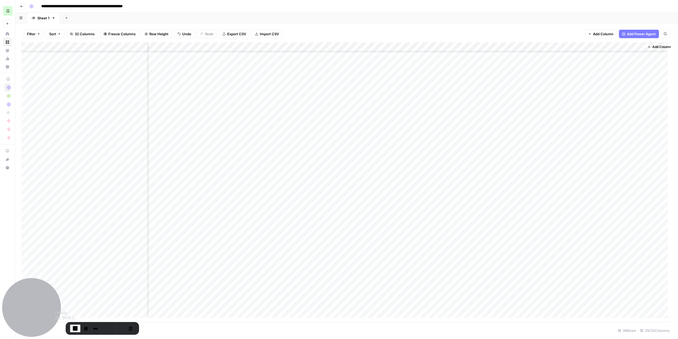
click at [74, 326] on span "End Recording" at bounding box center [75, 328] width 6 height 6
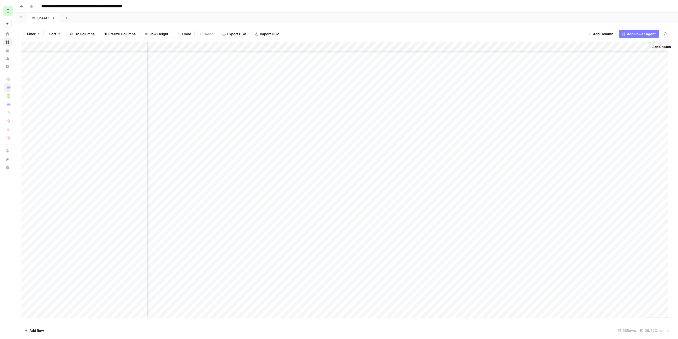
click at [118, 175] on div "Add Column" at bounding box center [346, 181] width 650 height 279
click at [28, 190] on div "Add Column" at bounding box center [346, 181] width 650 height 279
drag, startPoint x: 21, startPoint y: 190, endPoint x: 30, endPoint y: 122, distance: 68.1
click at [30, 121] on div "Add Column" at bounding box center [346, 181] width 650 height 279
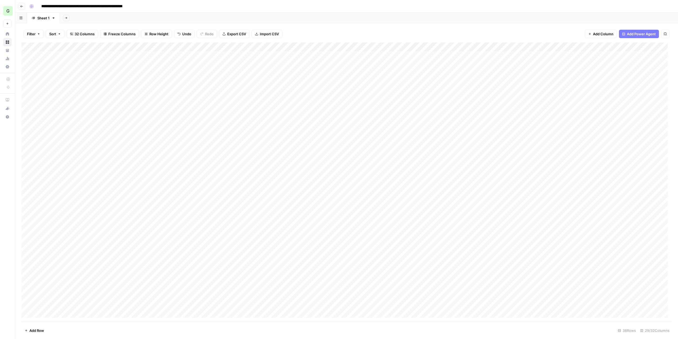
drag, startPoint x: 23, startPoint y: 190, endPoint x: 21, endPoint y: 118, distance: 72.3
click at [21, 118] on div "Add Column" at bounding box center [346, 181] width 650 height 279
drag, startPoint x: 23, startPoint y: 200, endPoint x: 28, endPoint y: 130, distance: 70.4
click at [28, 130] on div "Add Column" at bounding box center [346, 181] width 650 height 279
drag, startPoint x: 23, startPoint y: 82, endPoint x: 19, endPoint y: 200, distance: 118.2
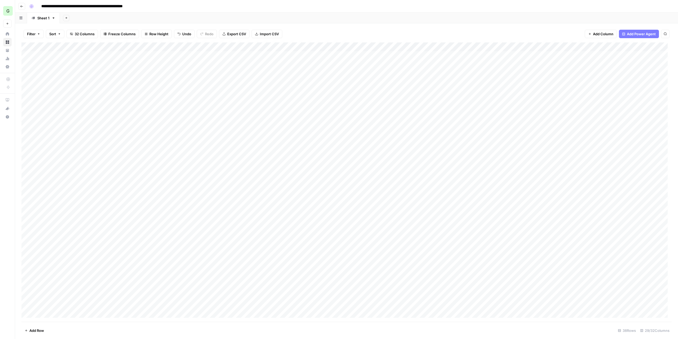
click at [20, 233] on div "Filter Sort 32 Columns Freeze Columns Row Height Undo Redo Export CSV Import CS…" at bounding box center [346, 180] width 663 height 315
drag, startPoint x: 24, startPoint y: 82, endPoint x: 26, endPoint y: 240, distance: 158.2
click at [26, 240] on div "Add Column" at bounding box center [346, 181] width 650 height 279
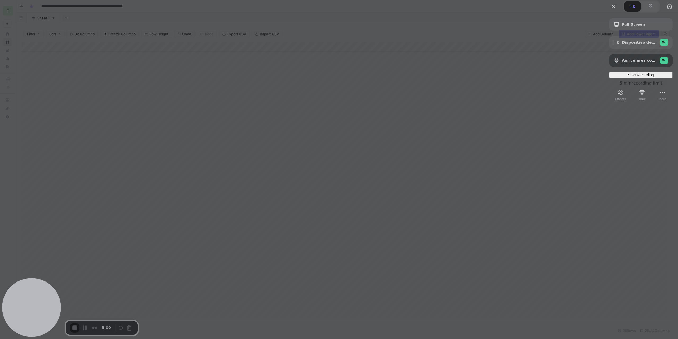
click at [628, 77] on span "Start Recording" at bounding box center [641, 75] width 26 height 4
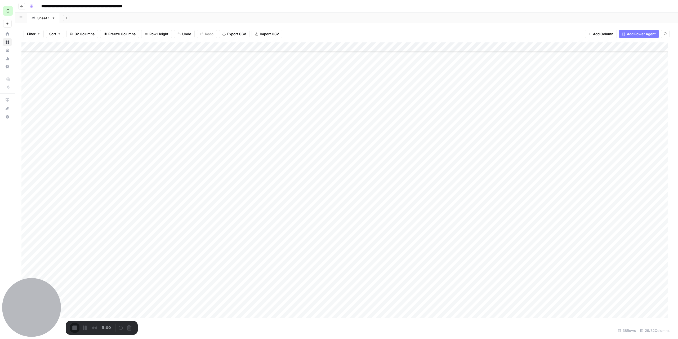
click at [244, 141] on div "Add Column" at bounding box center [346, 181] width 650 height 279
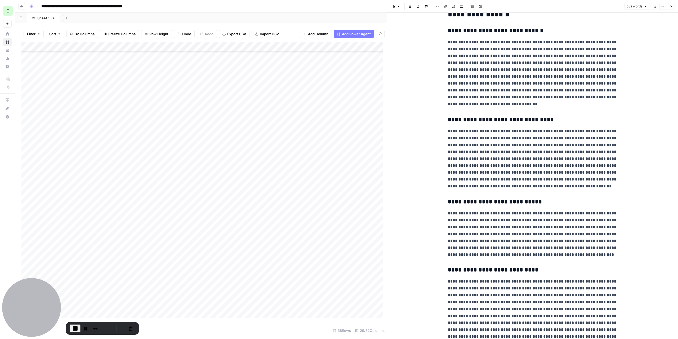
scroll to position [33, 0]
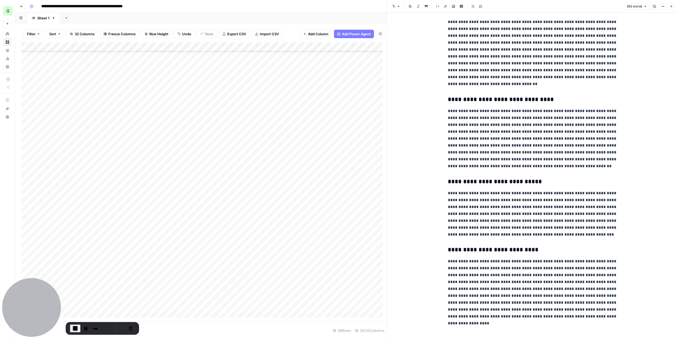
click at [305, 141] on div "Add Column" at bounding box center [203, 181] width 365 height 279
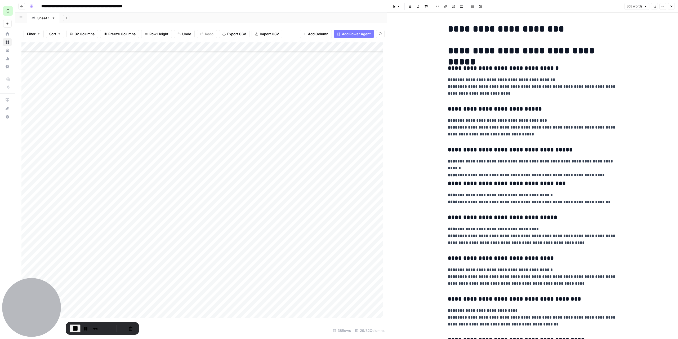
click at [670, 6] on button "Close" at bounding box center [671, 6] width 7 height 7
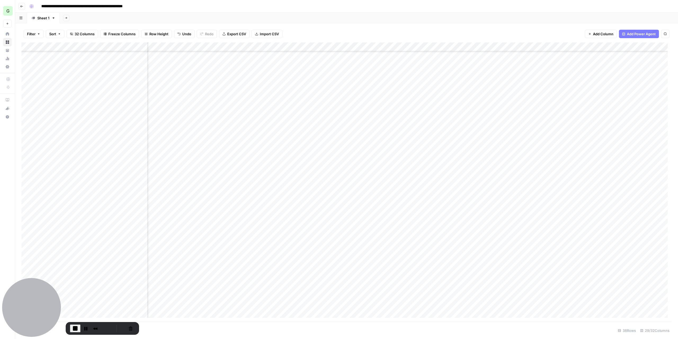
scroll to position [84, 220]
click at [359, 141] on div "Add Column" at bounding box center [346, 181] width 650 height 279
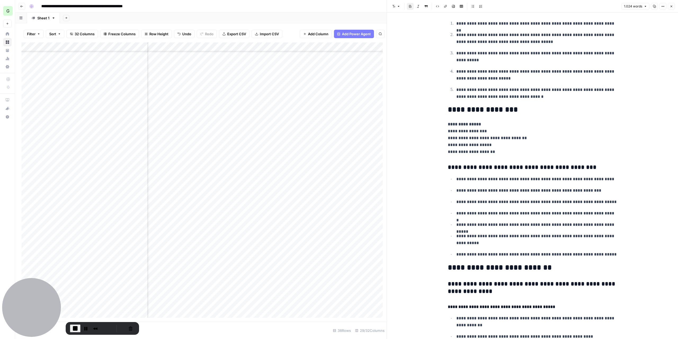
scroll to position [84, 453]
click at [256, 143] on div "Add Column" at bounding box center [203, 181] width 365 height 279
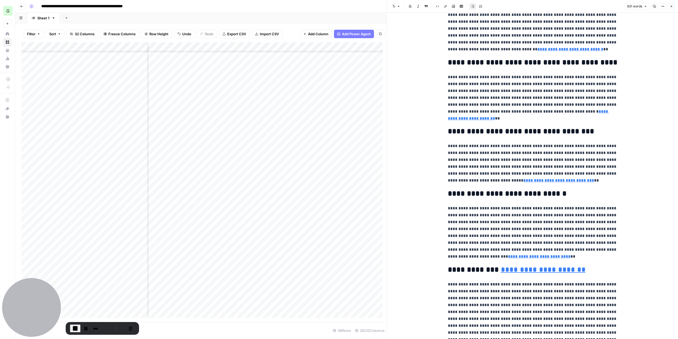
scroll to position [84, 718]
click at [248, 143] on div "Add Column" at bounding box center [203, 181] width 365 height 279
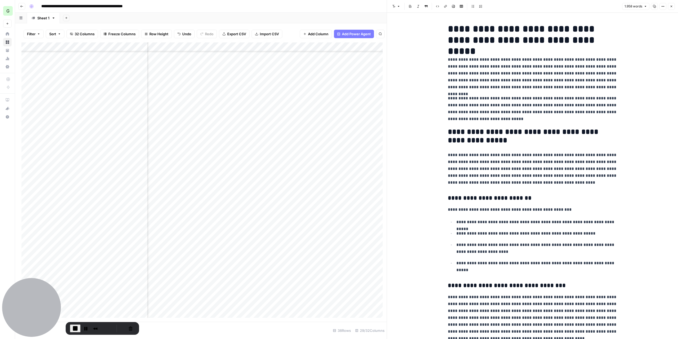
click at [302, 144] on div "Add Column" at bounding box center [203, 181] width 365 height 279
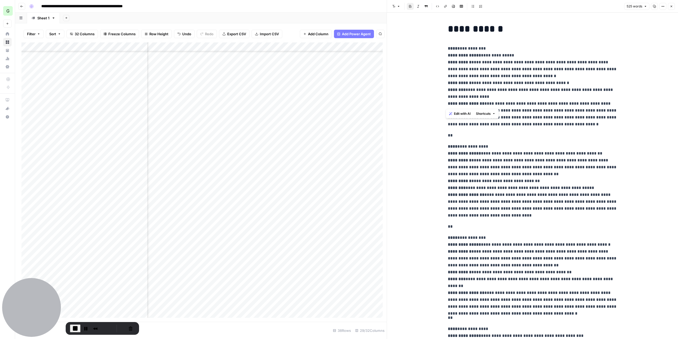
drag, startPoint x: 445, startPoint y: 104, endPoint x: 477, endPoint y: 105, distance: 31.8
click at [477, 105] on div "**********" at bounding box center [533, 263] width 176 height 484
click at [504, 122] on p "**********" at bounding box center [533, 86] width 170 height 83
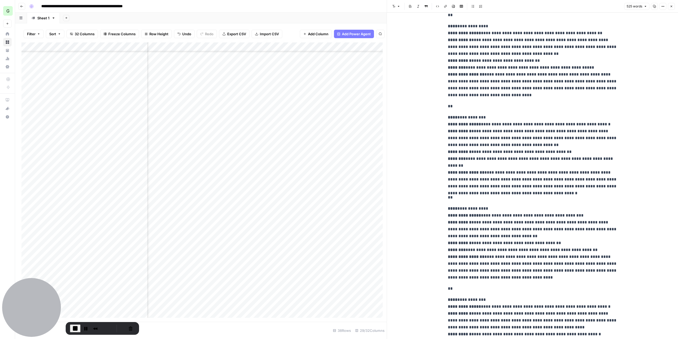
scroll to position [183, 0]
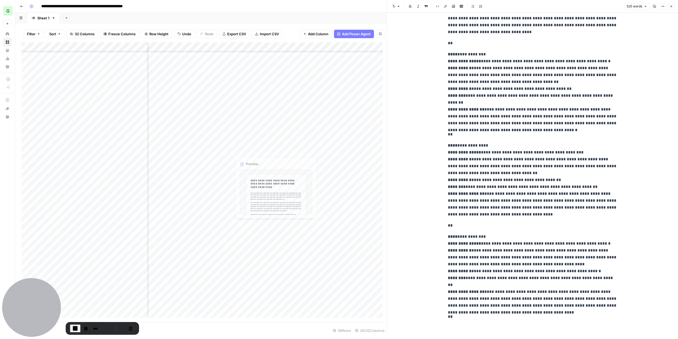
click at [258, 144] on div "Add Column" at bounding box center [203, 181] width 365 height 279
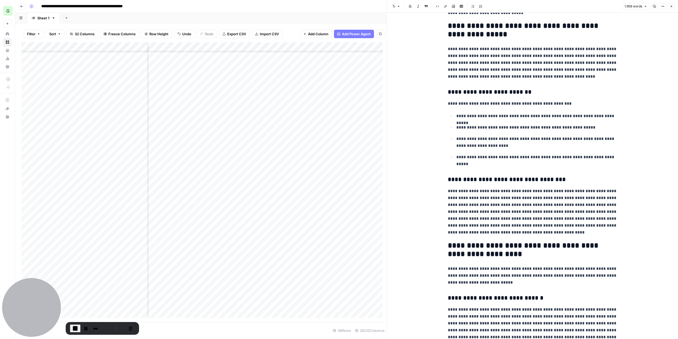
scroll to position [84, 1085]
click at [262, 141] on div "Add Column" at bounding box center [203, 181] width 365 height 279
click at [318, 171] on div "Add Column" at bounding box center [203, 181] width 365 height 279
click at [313, 144] on div "Add Column" at bounding box center [203, 181] width 365 height 279
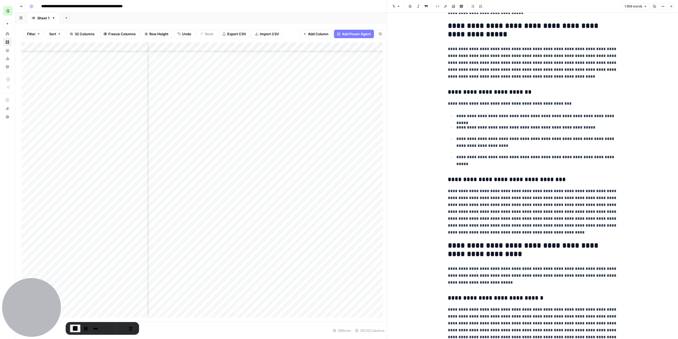
click at [313, 144] on div "Add Column" at bounding box center [203, 181] width 365 height 279
drag, startPoint x: 341, startPoint y: 185, endPoint x: 354, endPoint y: 153, distance: 34.2
click at [341, 184] on div "Add Column" at bounding box center [203, 181] width 365 height 279
click at [355, 140] on div "Add Column" at bounding box center [203, 181] width 365 height 279
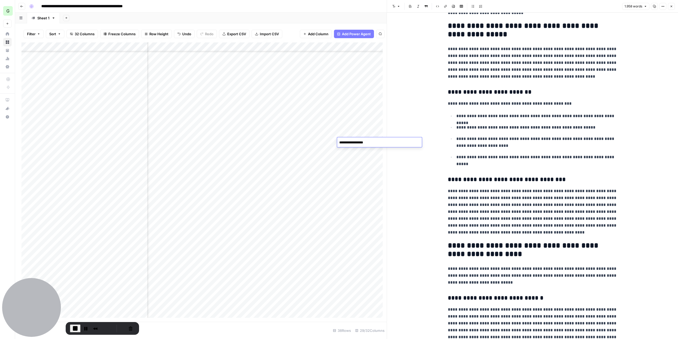
click at [358, 209] on div "Add Column" at bounding box center [203, 181] width 365 height 279
click at [243, 140] on div "Add Column" at bounding box center [203, 181] width 365 height 279
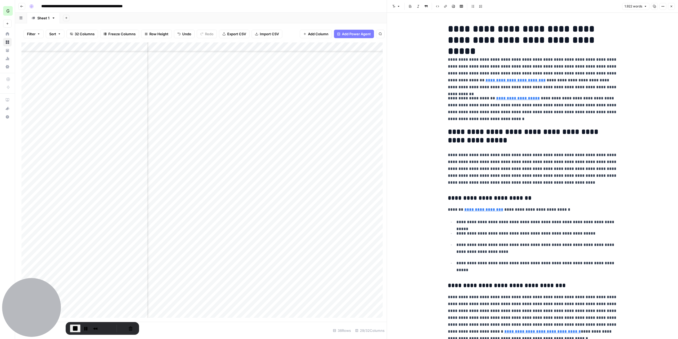
click at [294, 143] on div "Add Column" at bounding box center [203, 181] width 365 height 279
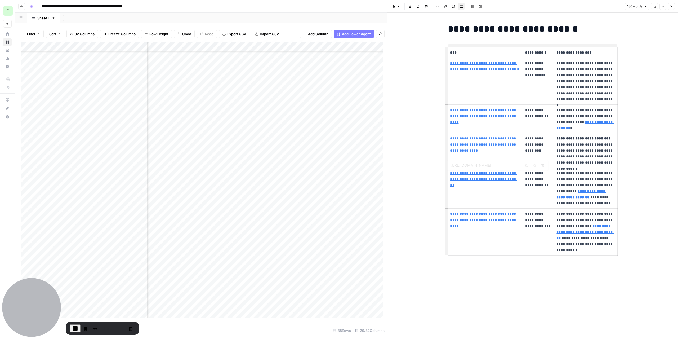
type input "[URL][DOMAIN_NAME]"
click at [375, 140] on div "Add Column" at bounding box center [203, 181] width 365 height 279
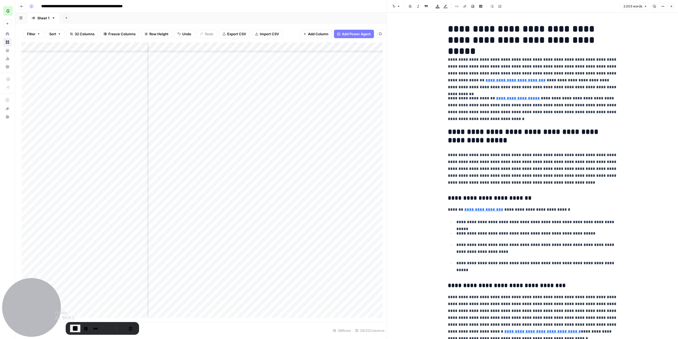
click at [74, 329] on span "End Recording" at bounding box center [75, 328] width 6 height 6
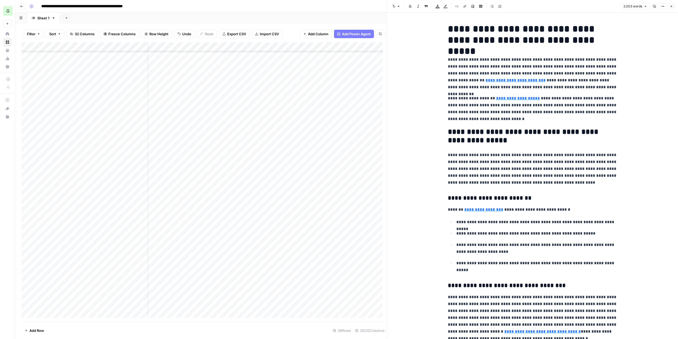
scroll to position [84, 0]
click at [27, 142] on div "Add Column" at bounding box center [203, 181] width 365 height 279
click at [673, 6] on span "Close" at bounding box center [673, 6] width 0 height 0
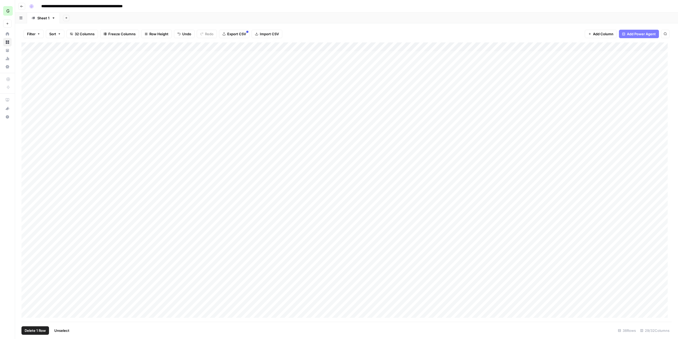
drag, startPoint x: 23, startPoint y: 226, endPoint x: 30, endPoint y: 119, distance: 107.8
click at [30, 119] on div "Add Column" at bounding box center [346, 181] width 650 height 279
drag, startPoint x: 22, startPoint y: 237, endPoint x: 28, endPoint y: 130, distance: 106.9
click at [28, 130] on div "Add Column" at bounding box center [346, 181] width 650 height 279
drag, startPoint x: 23, startPoint y: 89, endPoint x: 29, endPoint y: 215, distance: 125.7
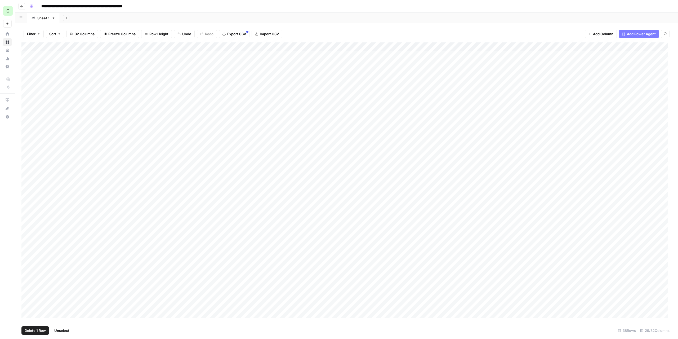
click at [29, 215] on div "Add Column" at bounding box center [346, 181] width 650 height 279
drag, startPoint x: 24, startPoint y: 82, endPoint x: 22, endPoint y: 208, distance: 125.8
click at [22, 208] on div "Add Column" at bounding box center [346, 181] width 650 height 279
click at [183, 237] on div "Add Column" at bounding box center [346, 181] width 650 height 279
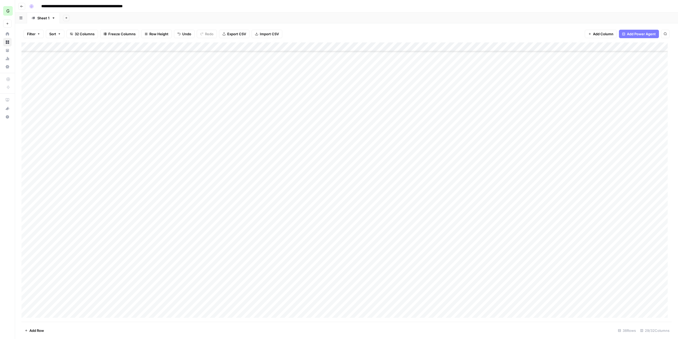
click at [206, 166] on div "Add Column" at bounding box center [346, 181] width 650 height 279
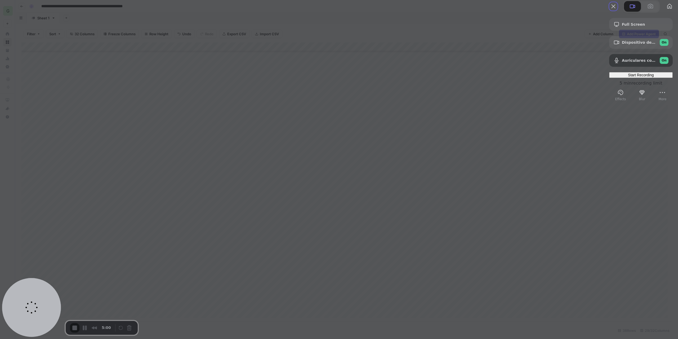
click at [628, 77] on span "Start Recording" at bounding box center [641, 75] width 26 height 4
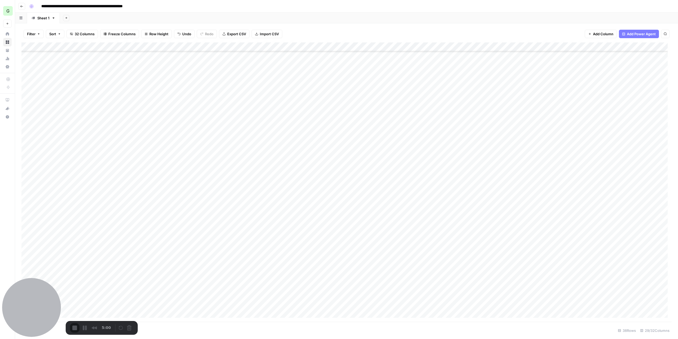
click at [258, 129] on div "Add Column" at bounding box center [346, 181] width 650 height 279
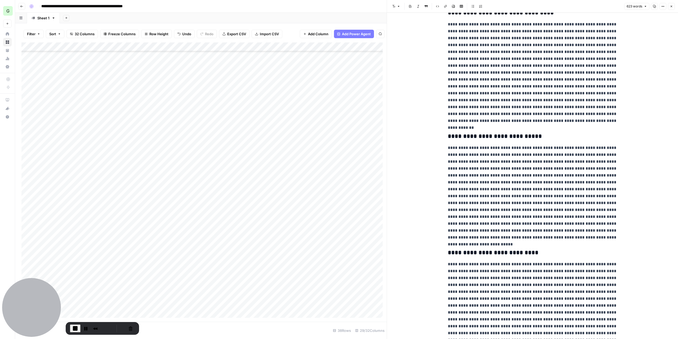
scroll to position [185, 0]
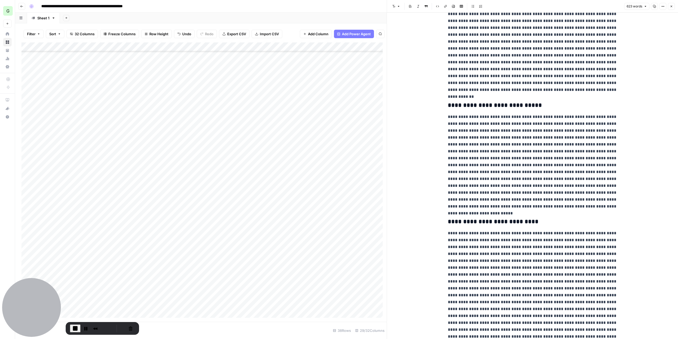
click at [304, 130] on div "Add Column" at bounding box center [203, 181] width 365 height 279
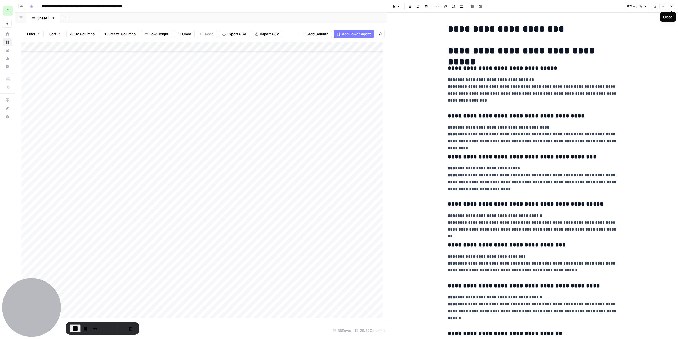
click at [673, 8] on button "Close" at bounding box center [671, 6] width 7 height 7
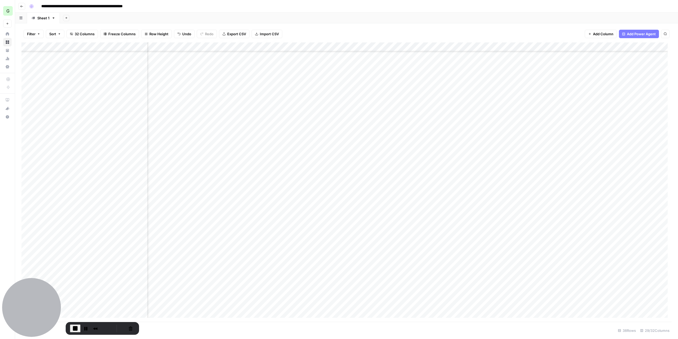
scroll to position [79, 225]
click at [351, 131] on div "Add Column" at bounding box center [346, 181] width 650 height 279
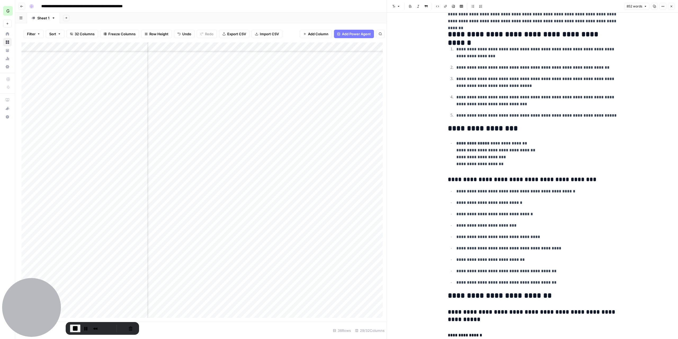
scroll to position [583, 0]
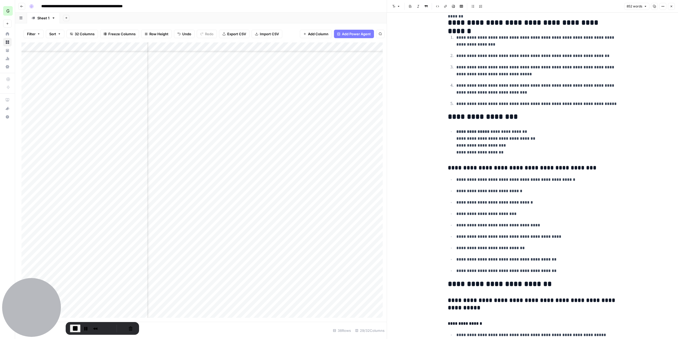
click at [671, 6] on icon "button" at bounding box center [671, 6] width 3 height 3
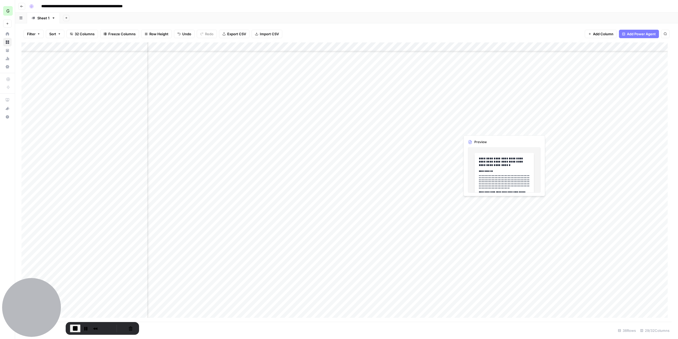
click at [473, 128] on div "Add Column" at bounding box center [346, 181] width 650 height 279
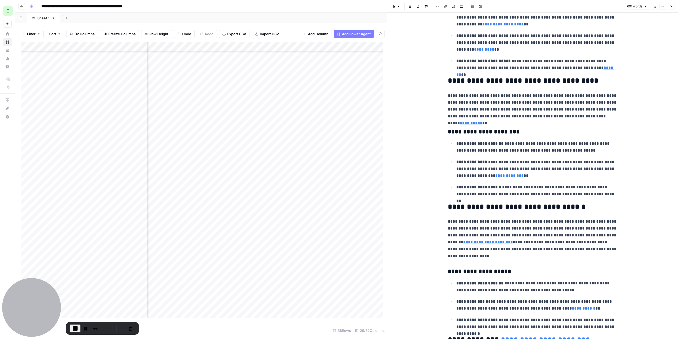
scroll to position [450, 0]
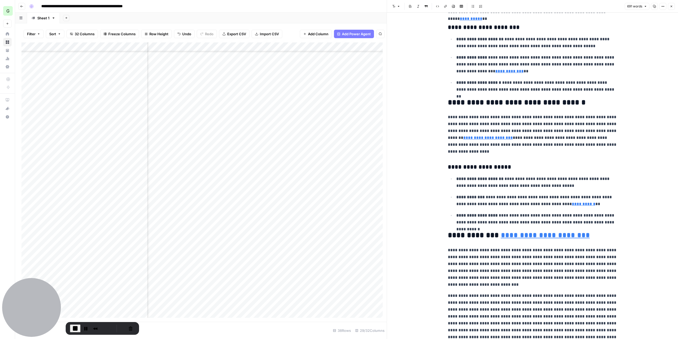
click at [671, 7] on icon "button" at bounding box center [671, 6] width 3 height 3
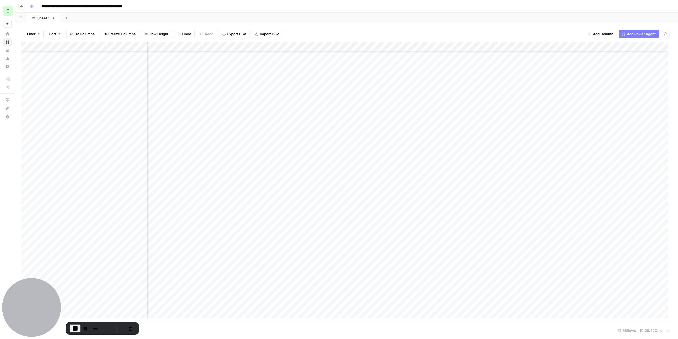
scroll to position [79, 602]
click at [370, 132] on div "Add Column" at bounding box center [346, 181] width 650 height 279
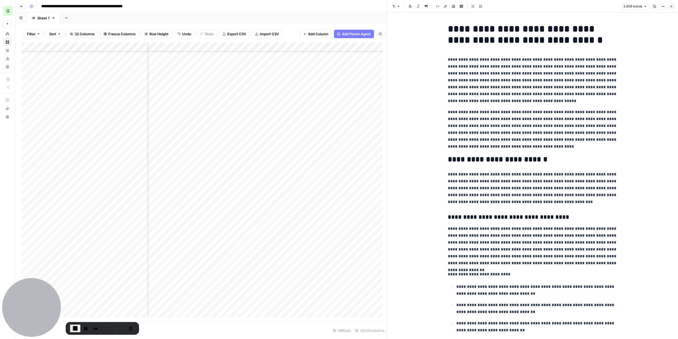
scroll to position [79, 765]
click at [253, 129] on div "Add Column" at bounding box center [203, 181] width 365 height 279
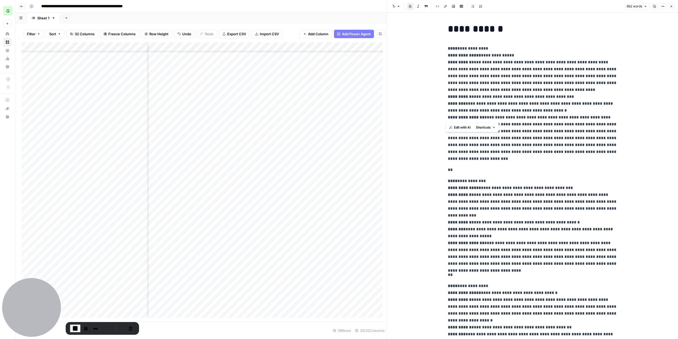
drag, startPoint x: 446, startPoint y: 118, endPoint x: 477, endPoint y: 118, distance: 31.0
click at [476, 118] on strong "**********" at bounding box center [466, 117] width 37 height 4
click at [527, 106] on p "**********" at bounding box center [533, 103] width 170 height 117
click at [674, 7] on button "Close" at bounding box center [671, 6] width 7 height 7
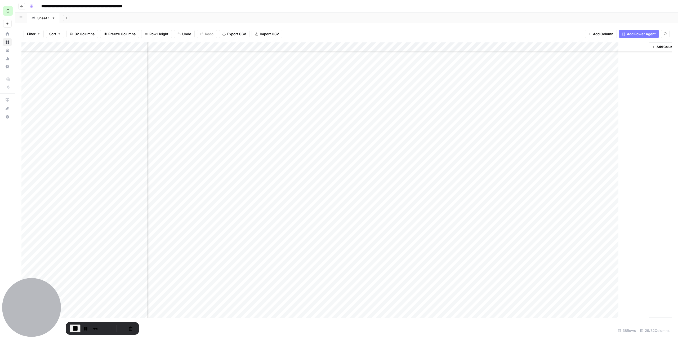
scroll to position [79, 1069]
click at [275, 129] on div "Add Column" at bounding box center [346, 181] width 650 height 279
click at [321, 198] on div "Add Column" at bounding box center [346, 181] width 650 height 279
click at [334, 127] on div "Add Column" at bounding box center [346, 181] width 650 height 279
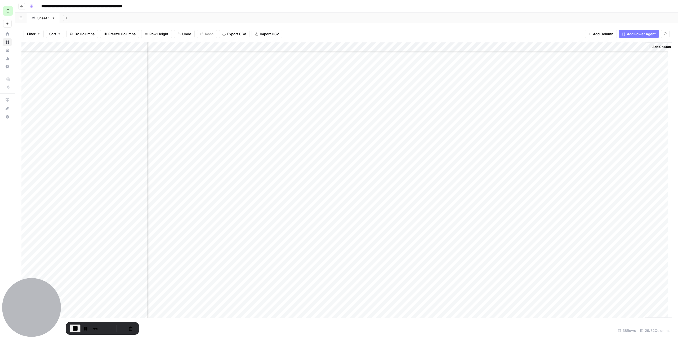
click at [334, 127] on div "Add Column" at bounding box center [346, 181] width 650 height 279
drag, startPoint x: 351, startPoint y: 171, endPoint x: 370, endPoint y: 134, distance: 41.9
click at [351, 171] on div "Add Column" at bounding box center [346, 181] width 650 height 279
click at [372, 128] on div "Add Column" at bounding box center [346, 181] width 650 height 279
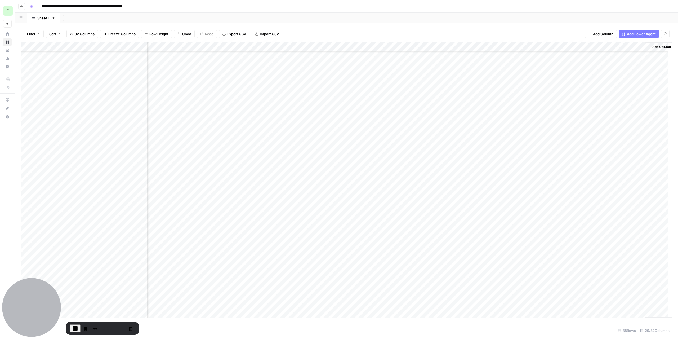
click at [383, 207] on div "Add Column" at bounding box center [346, 181] width 650 height 279
click at [458, 130] on div "Add Column" at bounding box center [346, 181] width 650 height 279
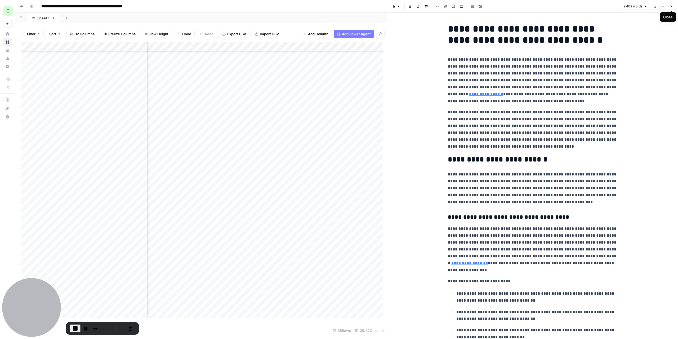
click at [670, 9] on button "Close" at bounding box center [671, 6] width 7 height 7
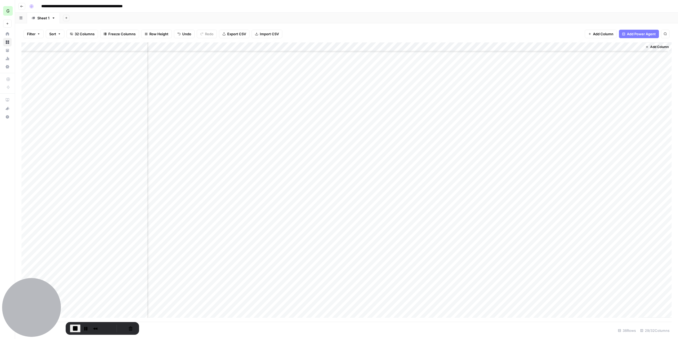
scroll to position [79, 1069]
click at [509, 128] on div "Add Column" at bounding box center [346, 181] width 650 height 279
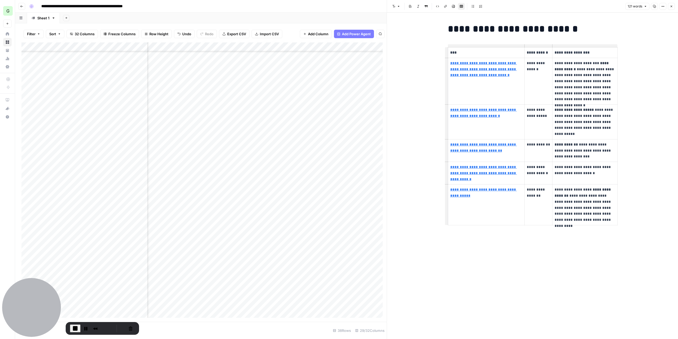
type input "[URL][DOMAIN_NAME]"
click at [670, 6] on button "Close" at bounding box center [671, 6] width 7 height 7
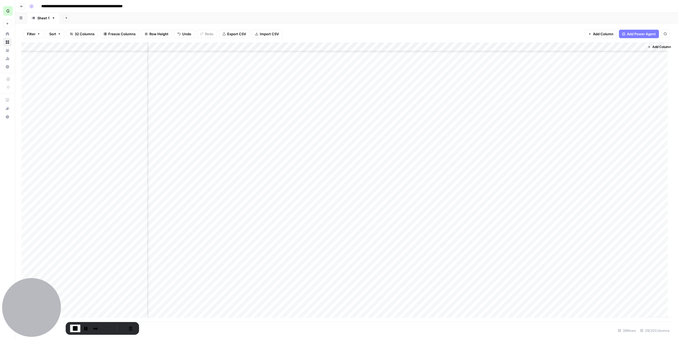
scroll to position [79, 1075]
click at [611, 130] on div "Add Column" at bounding box center [346, 181] width 650 height 279
click at [611, 129] on div "Add Column" at bounding box center [346, 181] width 650 height 279
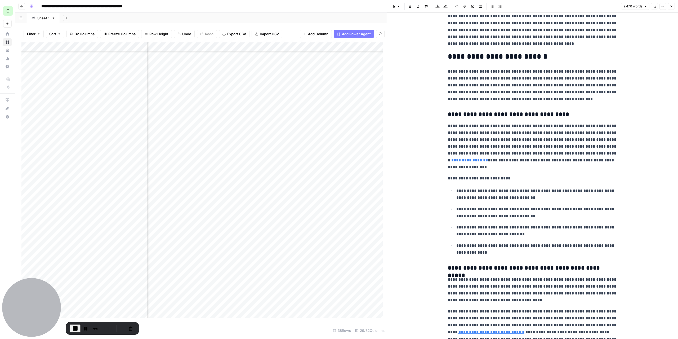
scroll to position [106, 0]
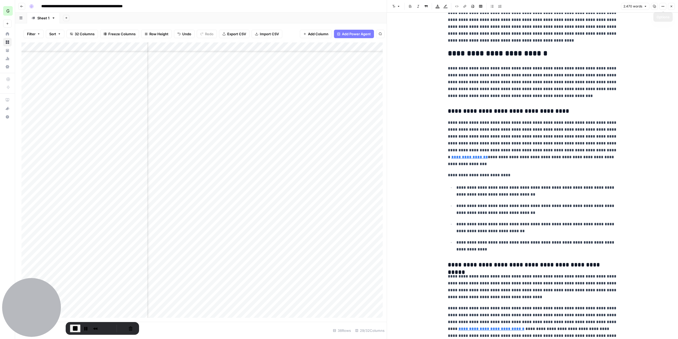
click at [670, 7] on button "Close" at bounding box center [671, 6] width 7 height 7
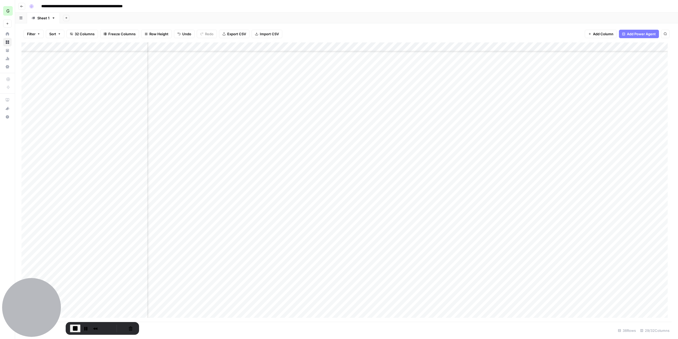
scroll to position [79, 37]
click at [71, 329] on button "End Recording" at bounding box center [75, 328] width 11 height 8
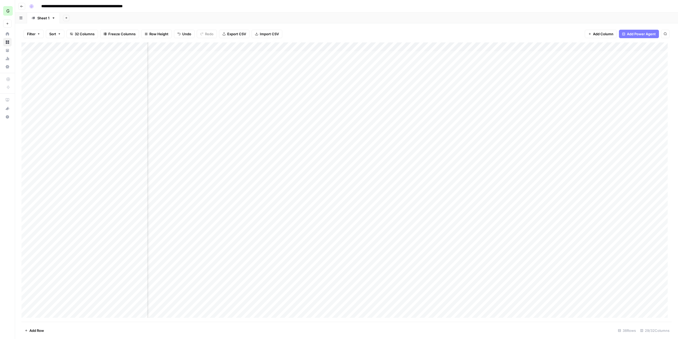
scroll to position [0, 0]
drag, startPoint x: 23, startPoint y: 207, endPoint x: 40, endPoint y: 118, distance: 90.9
click at [40, 118] on div "Add Column" at bounding box center [346, 181] width 650 height 279
drag, startPoint x: 24, startPoint y: 218, endPoint x: 28, endPoint y: 131, distance: 87.2
click at [28, 131] on div "Add Column" at bounding box center [346, 181] width 650 height 279
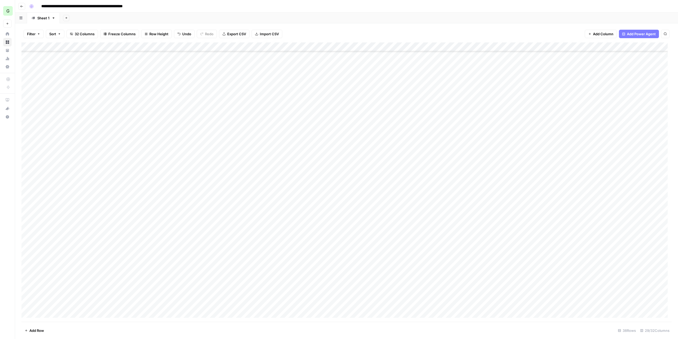
scroll to position [84, 0]
click at [26, 304] on div "Add Column" at bounding box center [346, 181] width 650 height 279
drag, startPoint x: 28, startPoint y: 296, endPoint x: 27, endPoint y: 292, distance: 3.7
click at [27, 295] on div "Add Column" at bounding box center [346, 181] width 650 height 279
drag, startPoint x: 27, startPoint y: 285, endPoint x: 26, endPoint y: 278, distance: 6.4
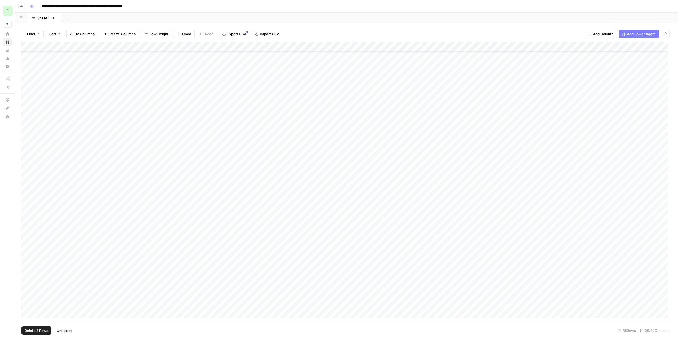
click at [27, 285] on div "Add Column" at bounding box center [346, 181] width 650 height 279
drag, startPoint x: 26, startPoint y: 277, endPoint x: 27, endPoint y: 271, distance: 6.1
click at [26, 277] on div "Add Column" at bounding box center [346, 181] width 650 height 279
click at [27, 269] on div "Add Column" at bounding box center [346, 181] width 650 height 279
click at [28, 260] on div "Add Column" at bounding box center [346, 181] width 650 height 279
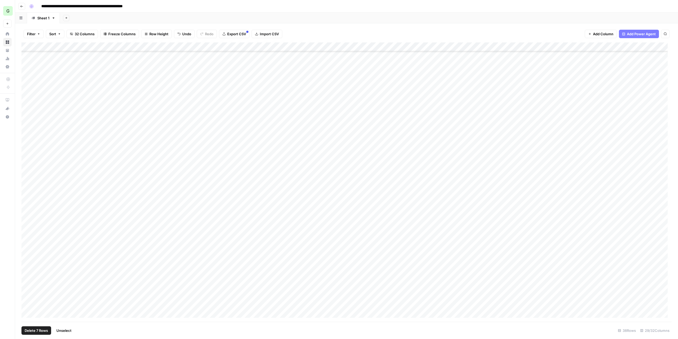
click at [28, 251] on div "Add Column" at bounding box center [346, 181] width 650 height 279
click at [28, 242] on div "Add Column" at bounding box center [346, 181] width 650 height 279
click at [28, 233] on div "Add Column" at bounding box center [346, 181] width 650 height 279
drag, startPoint x: 128, startPoint y: 222, endPoint x: 192, endPoint y: 201, distance: 66.8
click at [129, 222] on div "Add Column" at bounding box center [346, 181] width 650 height 279
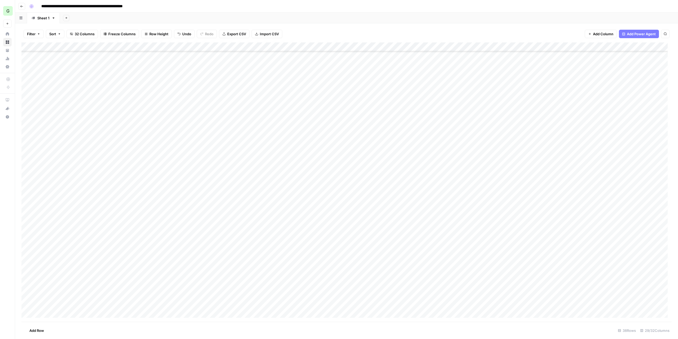
scroll to position [0, 0]
